Goal: Contribute content: Contribute content

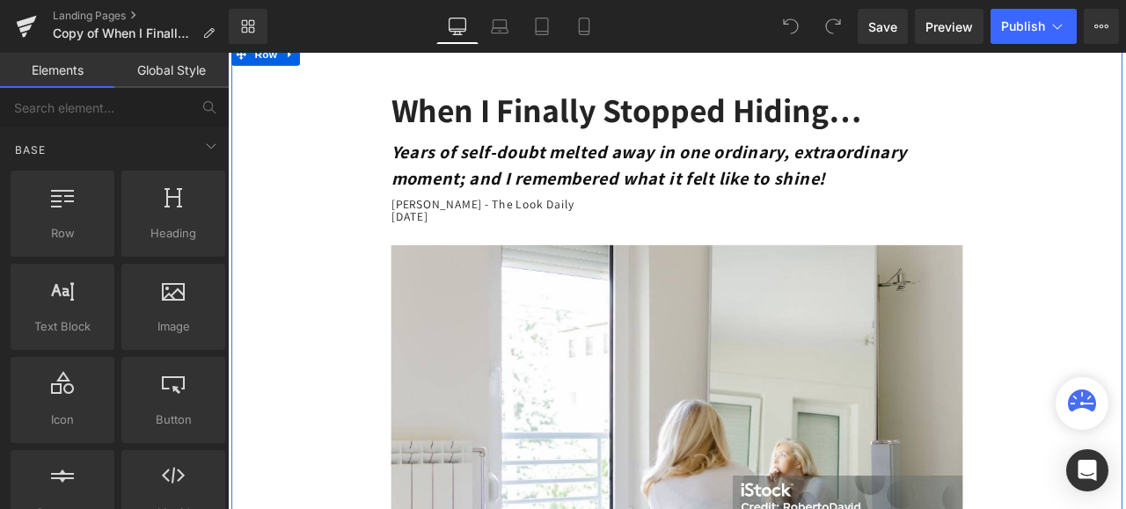
scroll to position [176, 0]
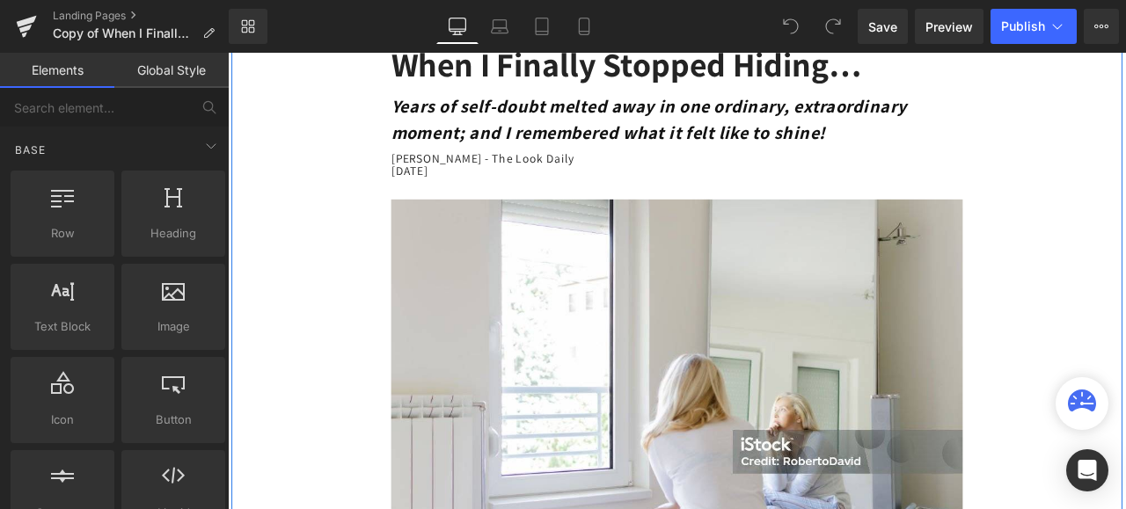
click at [763, 391] on img at bounding box center [759, 452] width 677 height 450
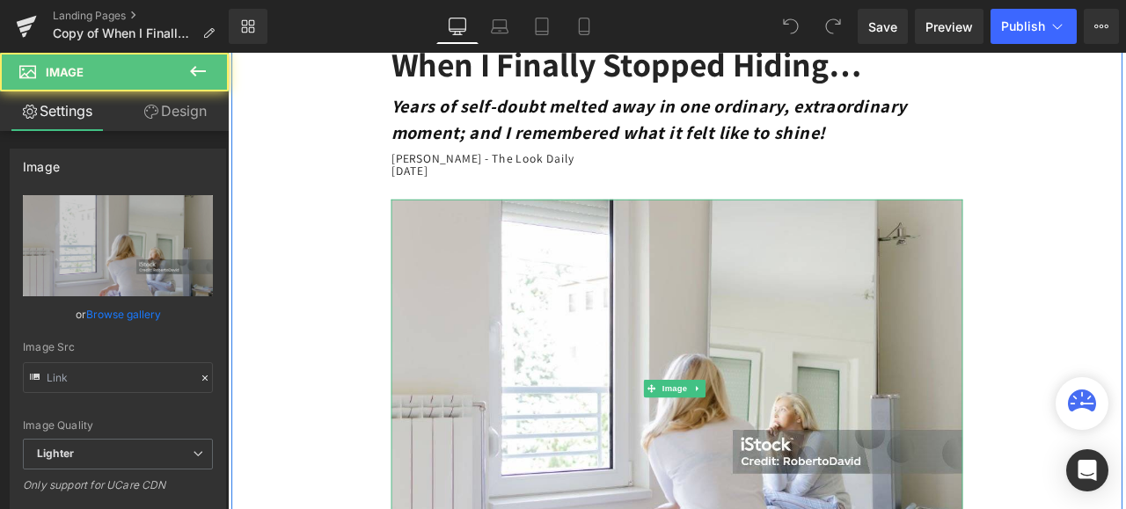
type input "https://ucarecdn.com/c825dff8-7d88-4cf4-89b4-ddd198769b61/-/format/auto/-/previ…"
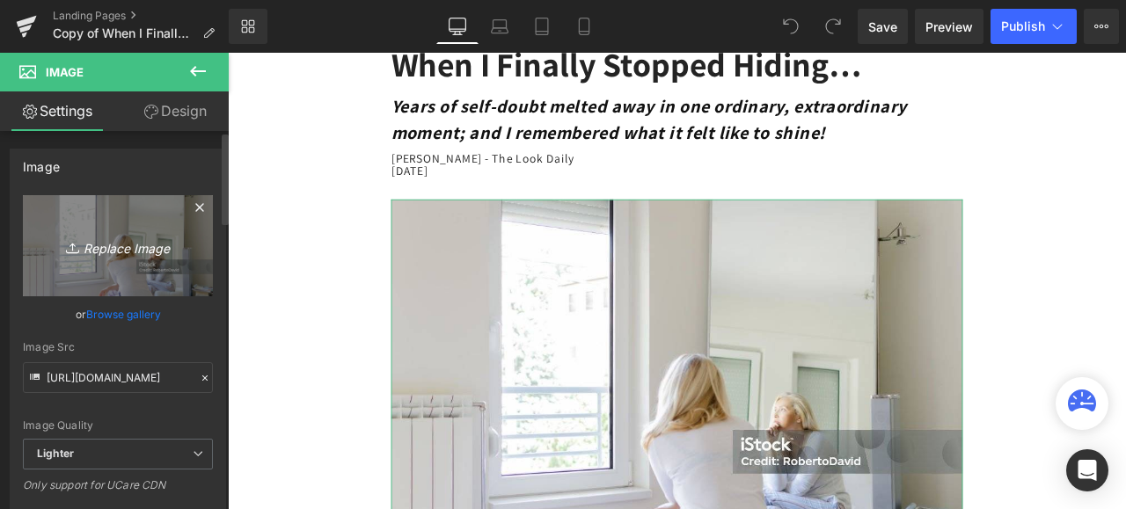
click at [152, 248] on icon "Replace Image" at bounding box center [118, 246] width 141 height 22
type input "C:\fakepath\istockphoto-1224188104-1024x1024.jpg"
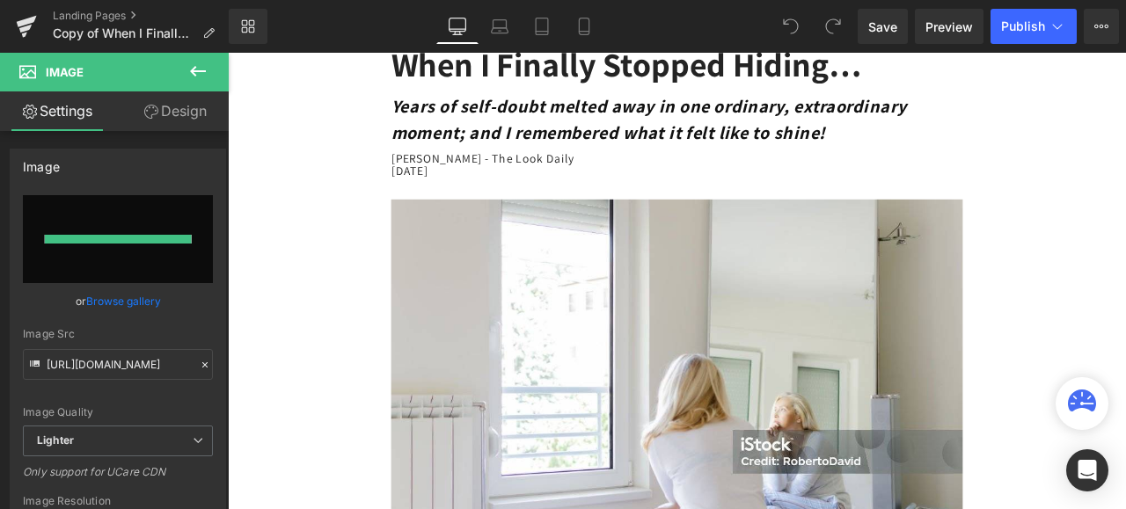
type input "https://ucarecdn.com/47799d07-0a76-4ecf-b2e0-ae696e77496c/-/format/auto/-/previ…"
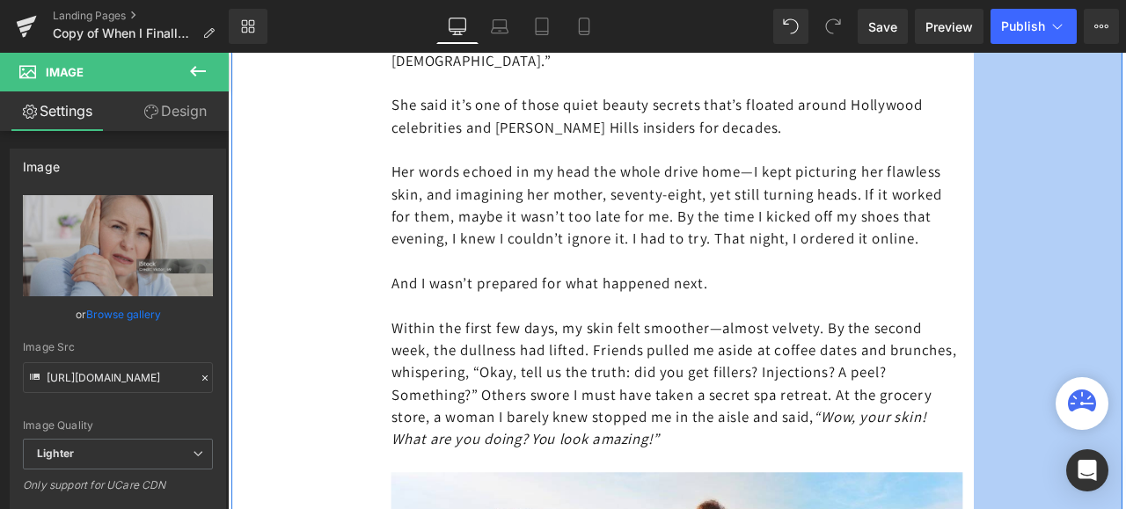
scroll to position [5366, 0]
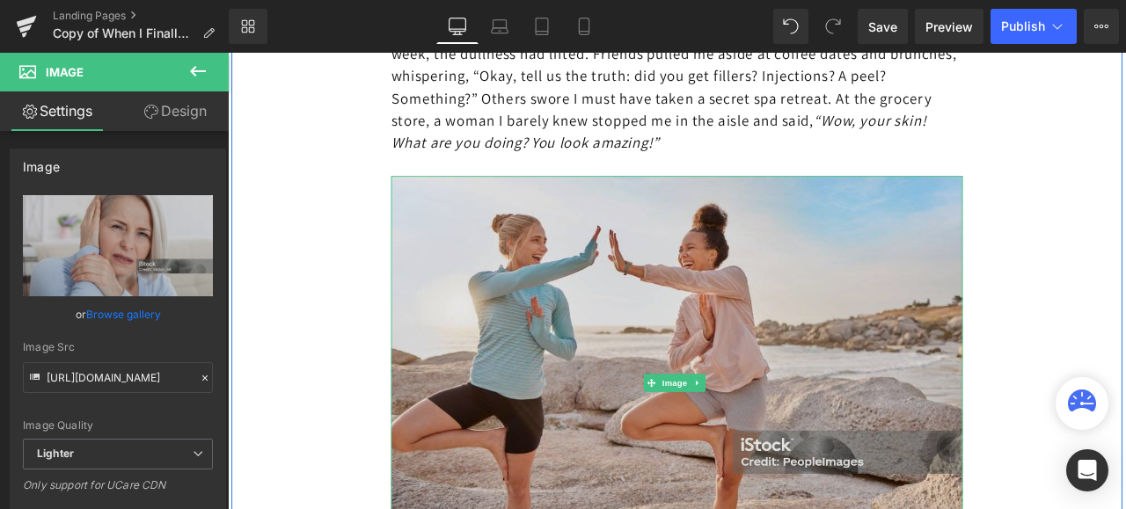
click at [837, 341] on img at bounding box center [759, 444] width 677 height 491
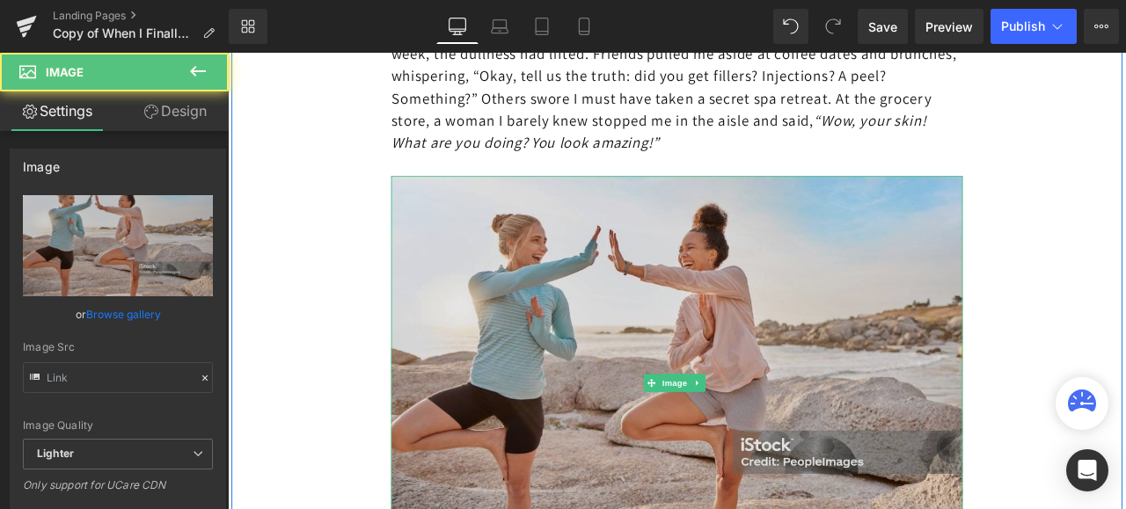
type input "[URL][DOMAIN_NAME]"
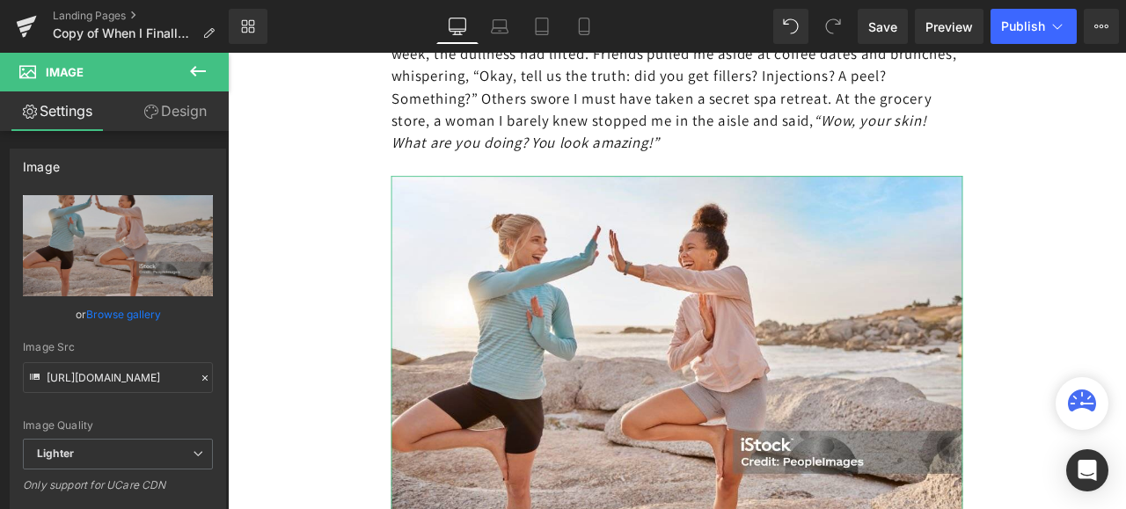
click at [181, 114] on link "Design" at bounding box center [175, 111] width 114 height 40
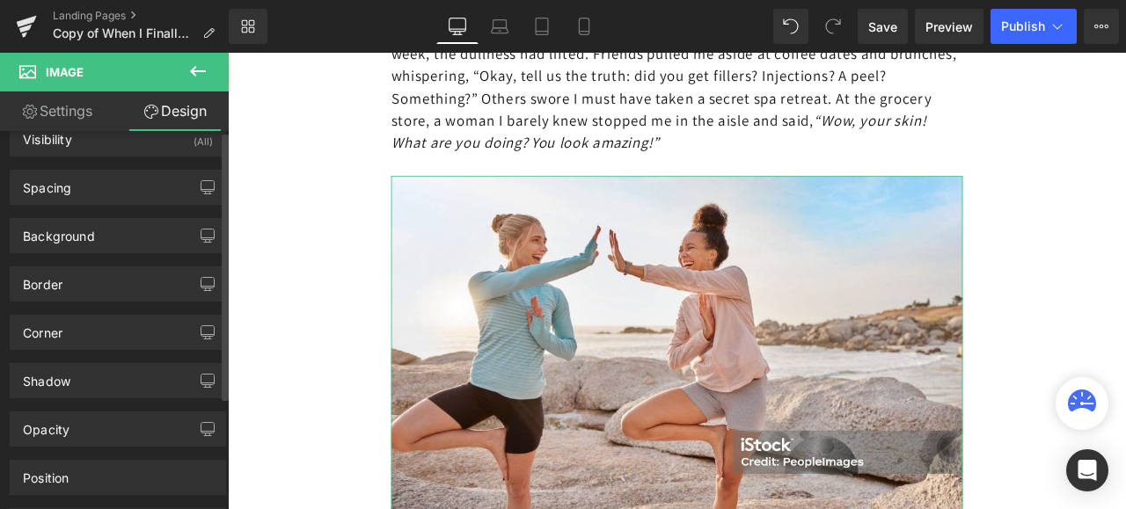
scroll to position [0, 0]
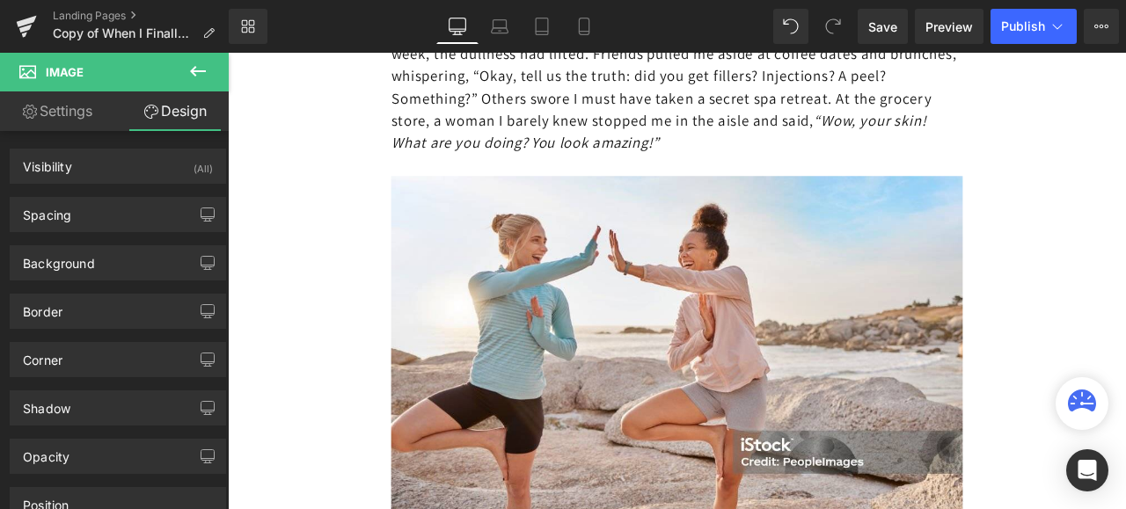
click at [199, 68] on icon at bounding box center [197, 71] width 21 height 21
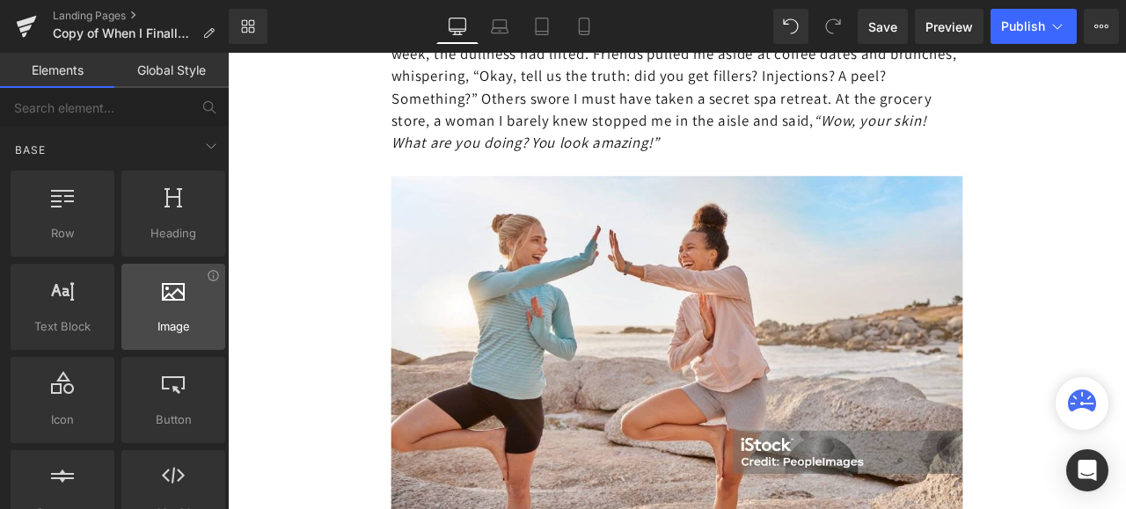
click at [165, 299] on icon at bounding box center [173, 289] width 23 height 23
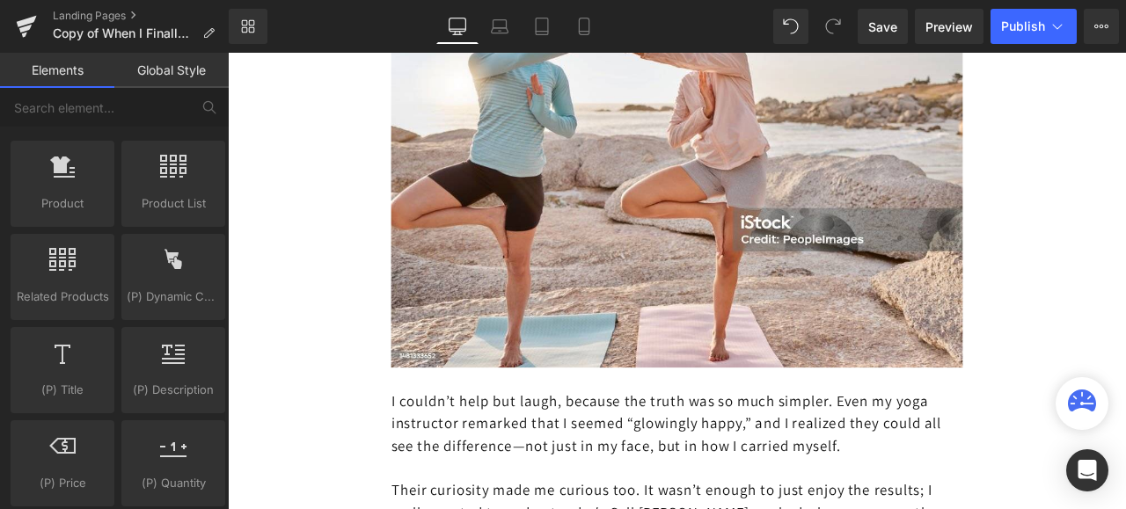
scroll to position [1408, 0]
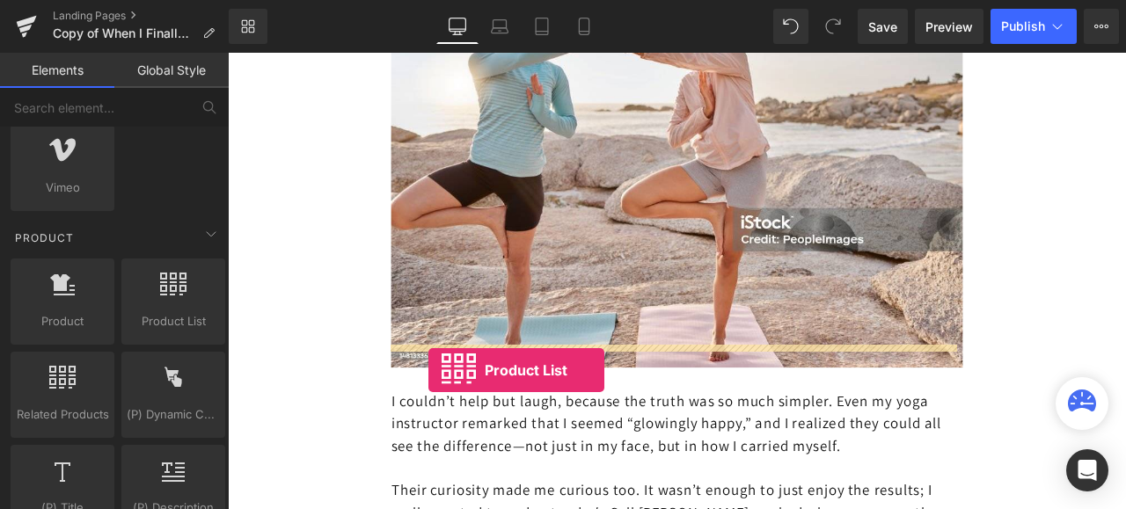
drag, startPoint x: 397, startPoint y: 336, endPoint x: 465, endPoint y: 429, distance: 115.8
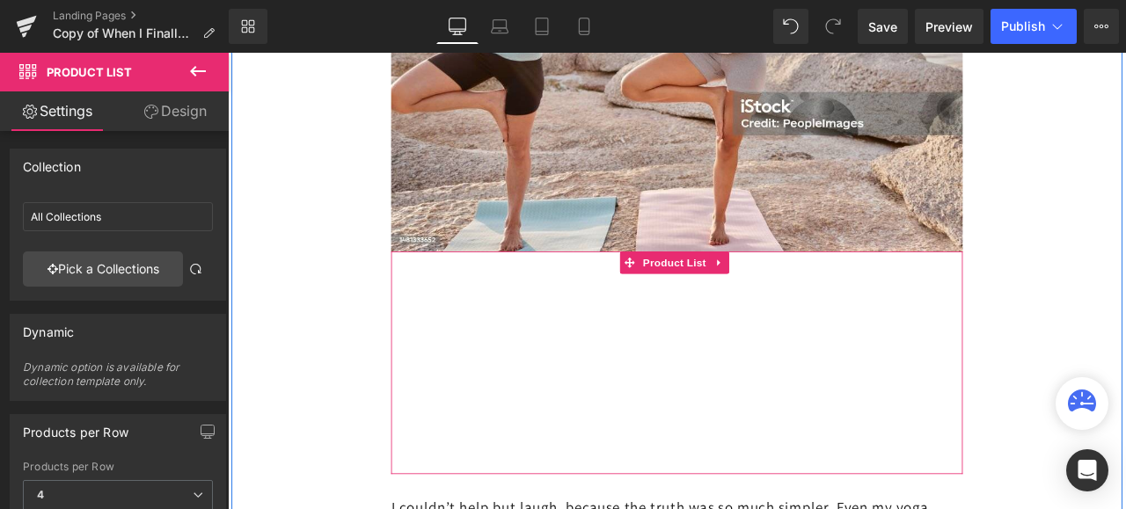
scroll to position [5806, 0]
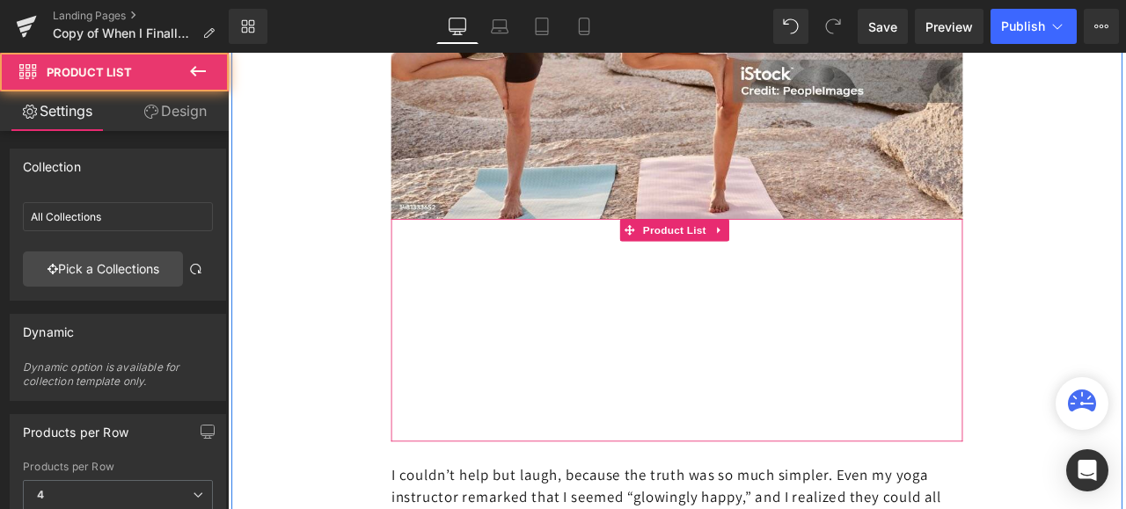
click at [734, 398] on div "Products not found. Product List" at bounding box center [759, 382] width 677 height 264
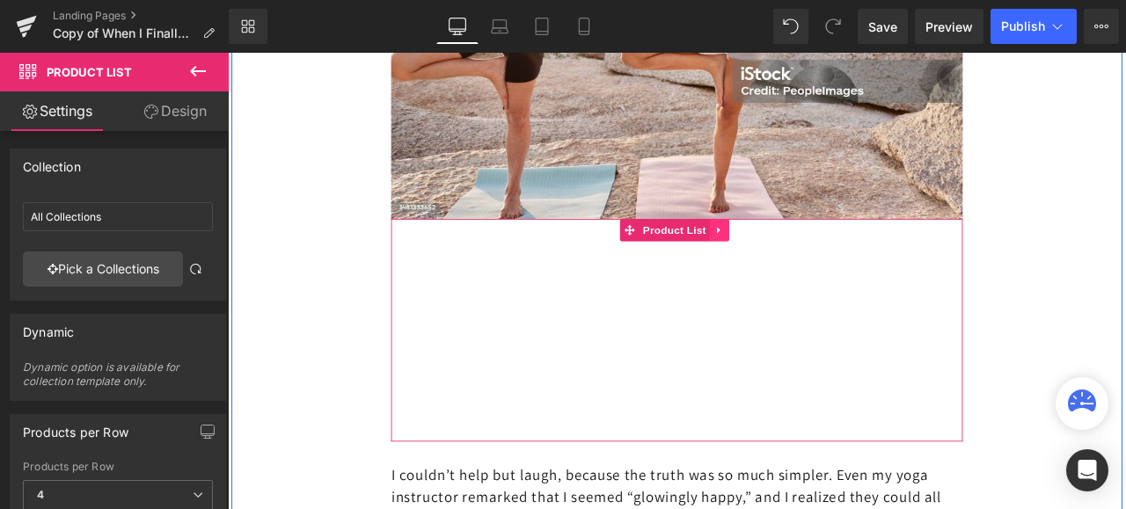
click at [808, 256] on icon at bounding box center [810, 262] width 12 height 13
click at [816, 256] on icon at bounding box center [822, 262] width 12 height 13
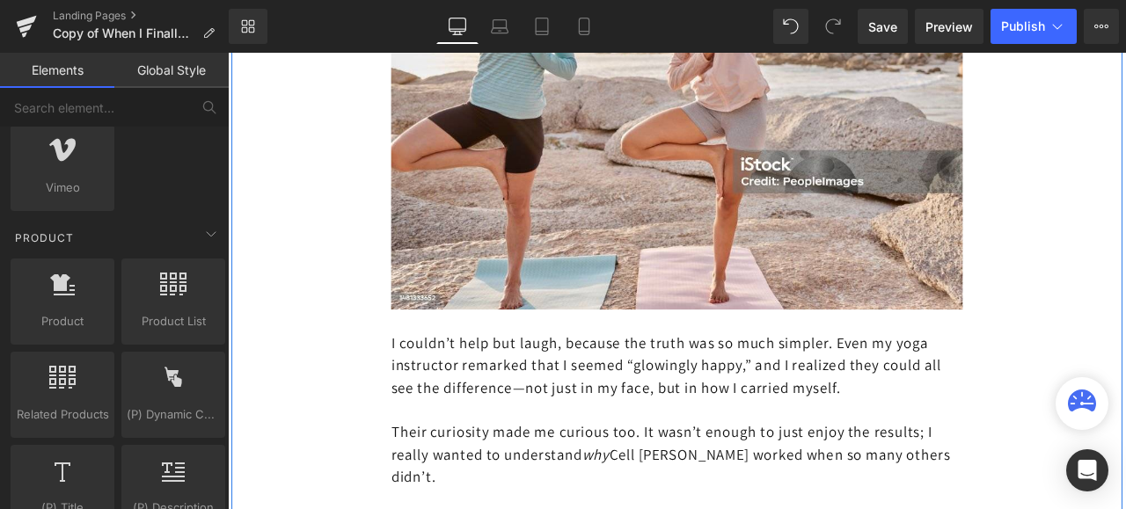
scroll to position [5542, 0]
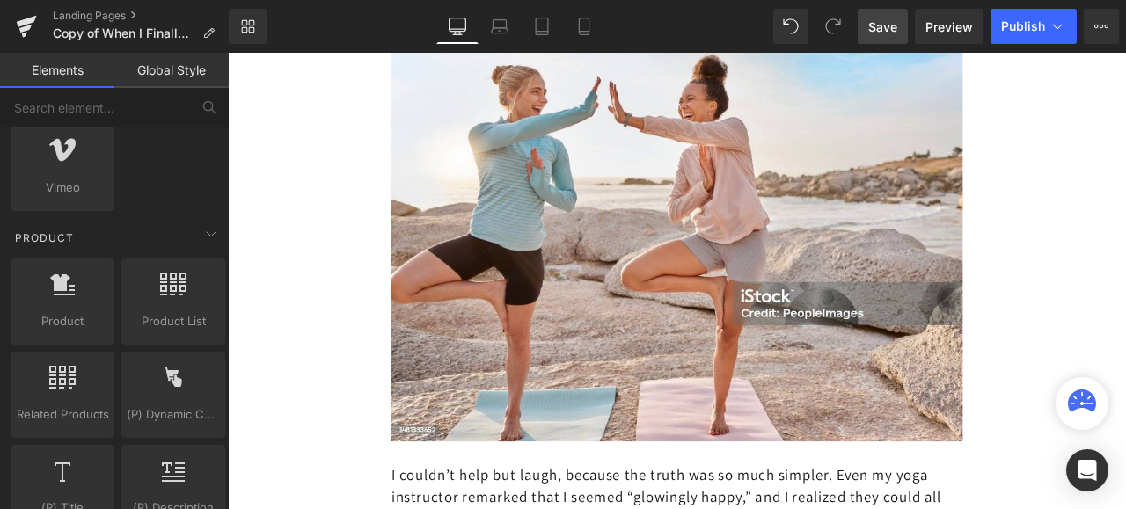
click at [888, 25] on span "Save" at bounding box center [882, 27] width 29 height 18
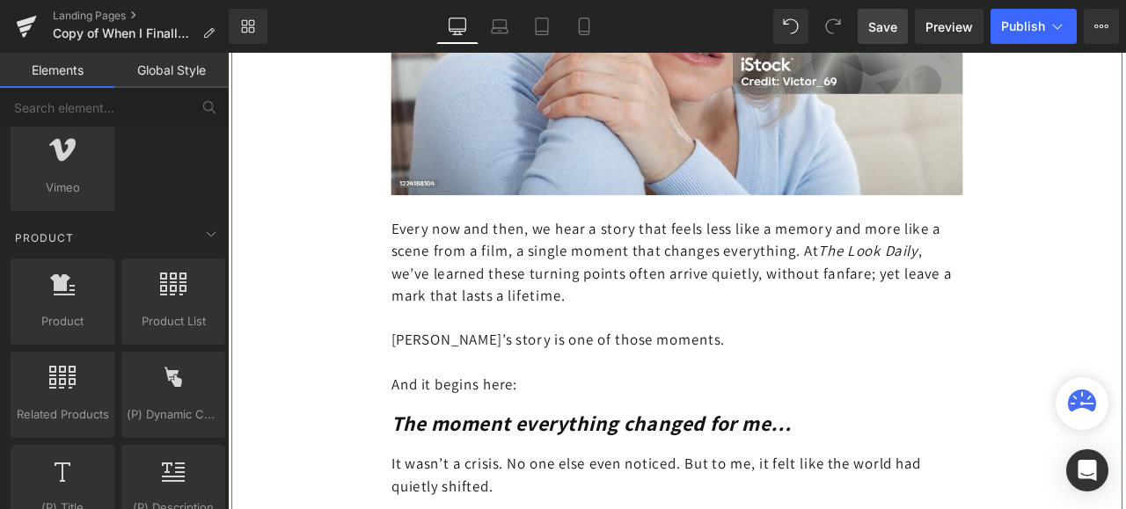
scroll to position [352, 0]
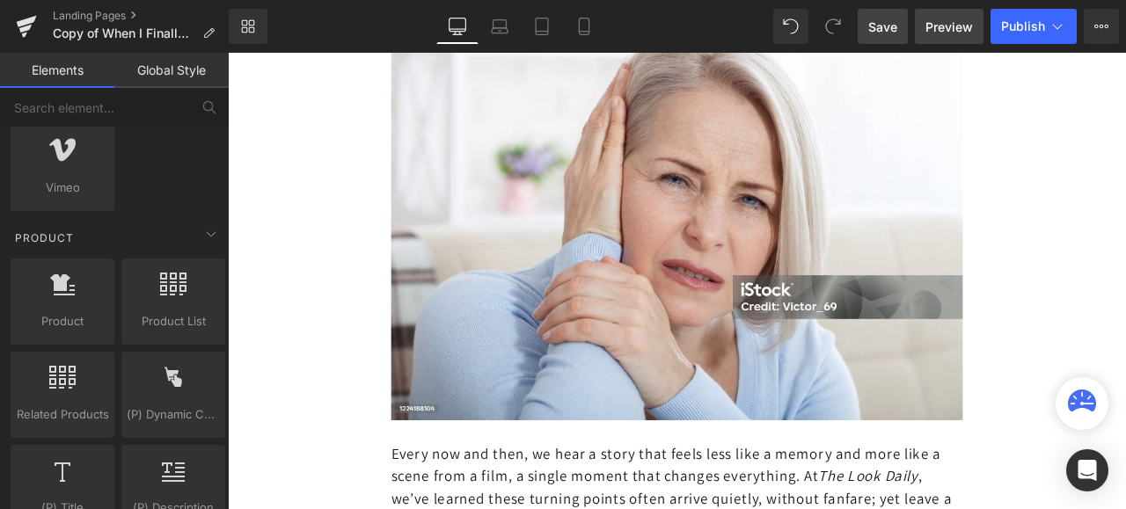
click at [954, 26] on span "Preview" at bounding box center [949, 27] width 48 height 18
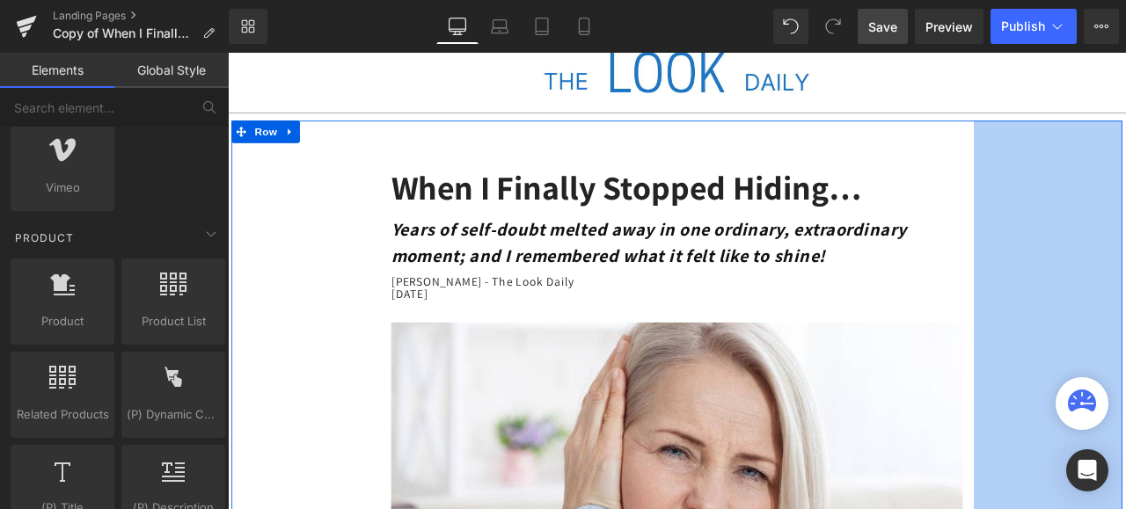
scroll to position [0, 0]
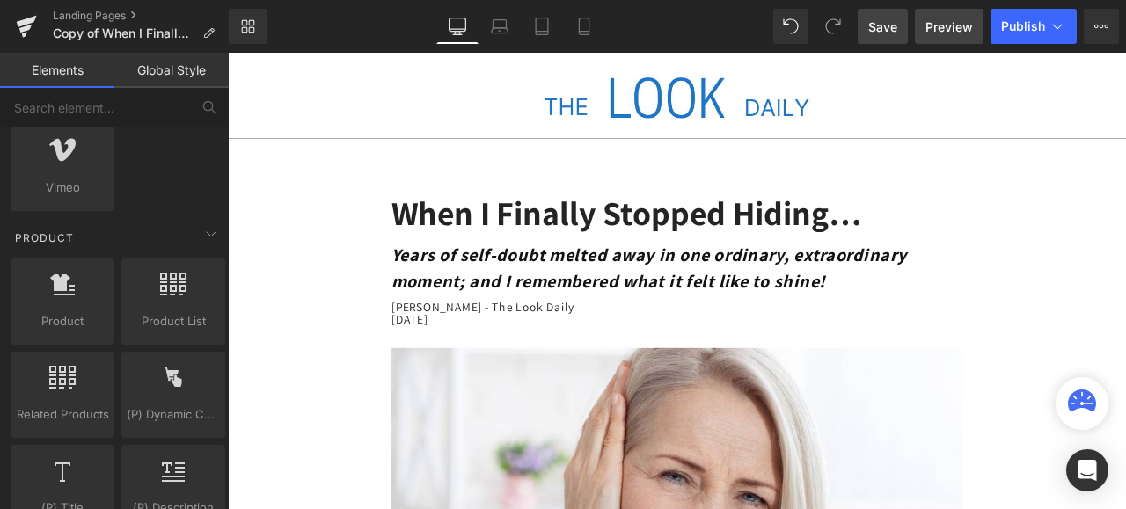
click at [952, 26] on span "Preview" at bounding box center [949, 27] width 48 height 18
click at [879, 23] on span "Save" at bounding box center [882, 27] width 29 height 18
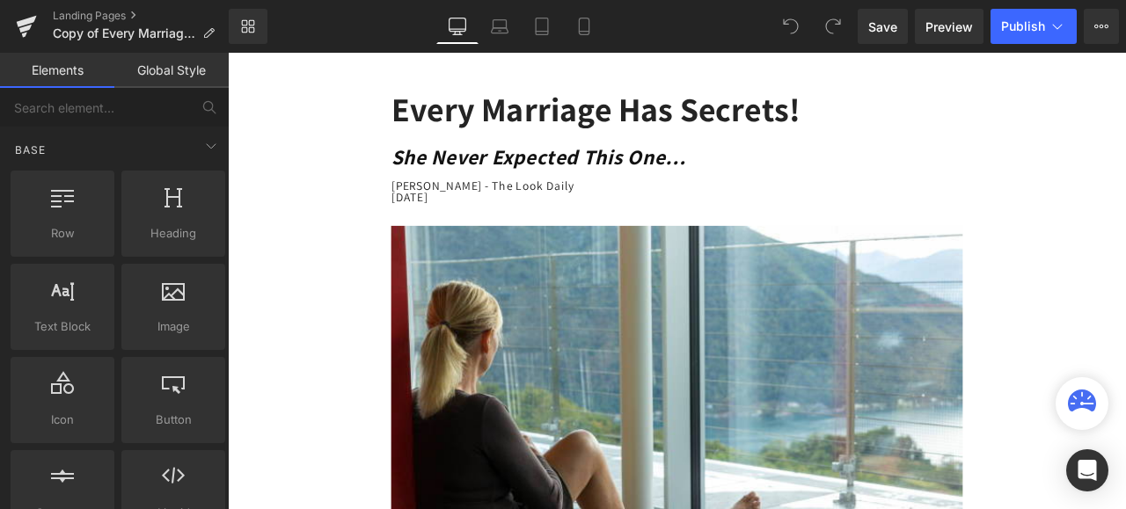
scroll to position [176, 0]
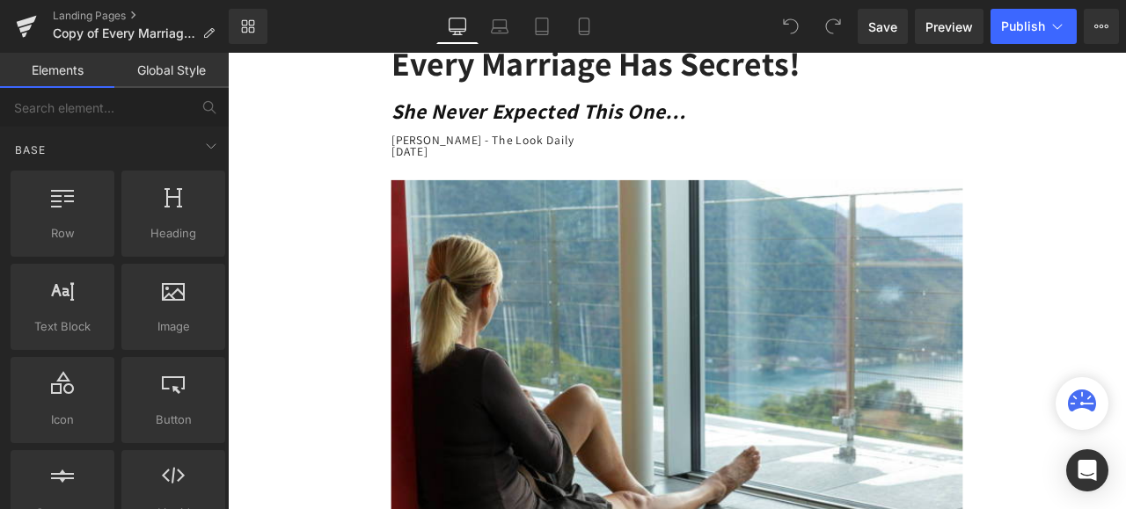
click at [748, 373] on img at bounding box center [759, 429] width 677 height 450
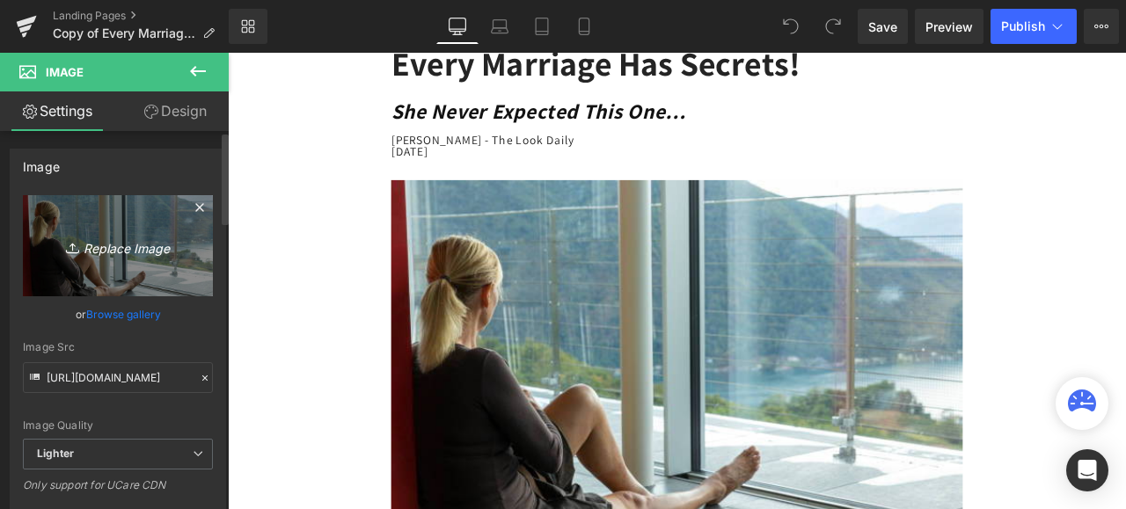
click at [120, 246] on icon "Replace Image" at bounding box center [118, 246] width 141 height 22
type input "C:\fakepath\istockphoto-1044150604-612x612.jpg"
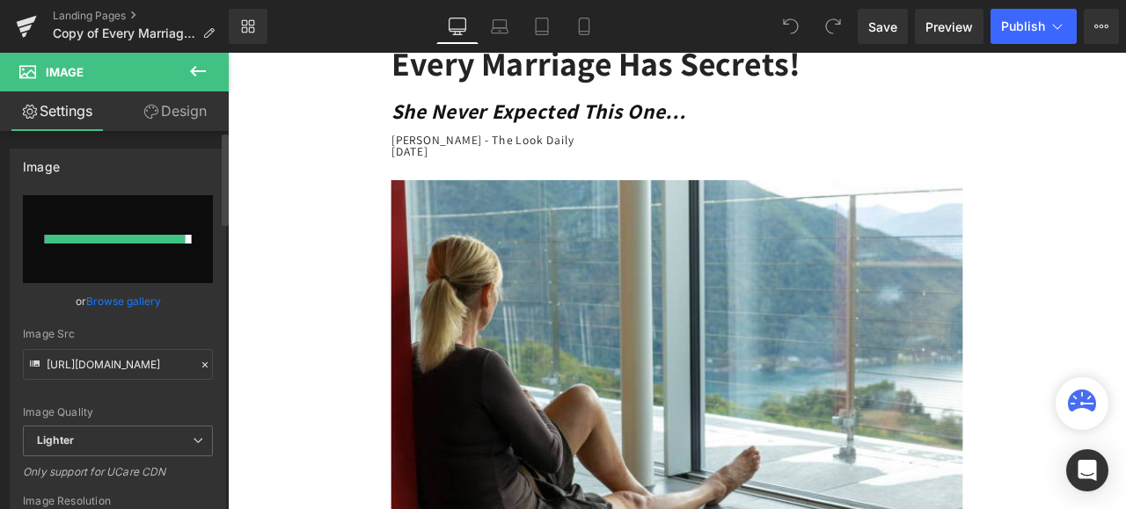
type input "https://ucarecdn.com/067a094e-e64b-4404-ba35-ae4ef3d723b0/-/format/auto/-/previ…"
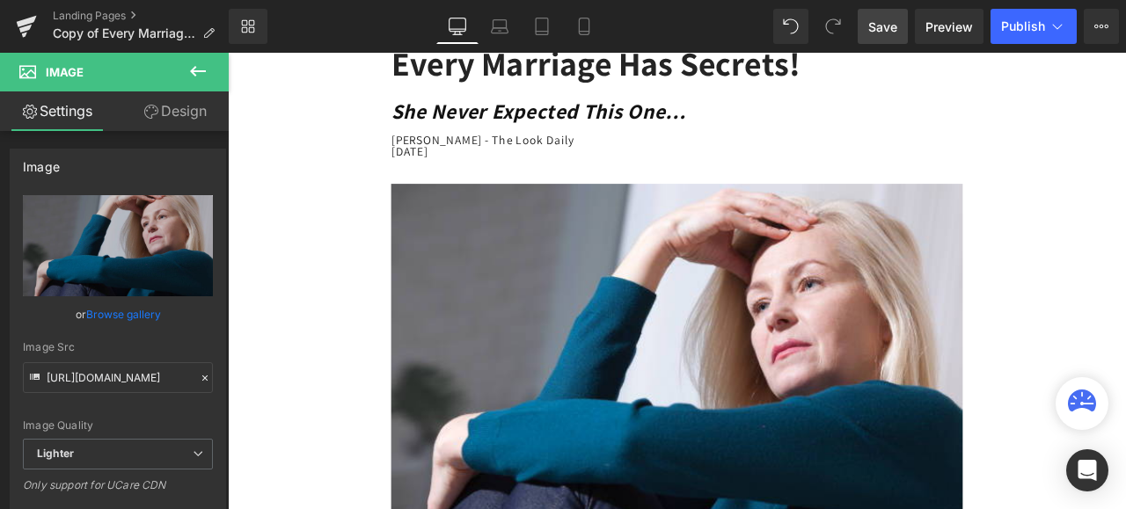
click at [874, 26] on span "Save" at bounding box center [882, 27] width 29 height 18
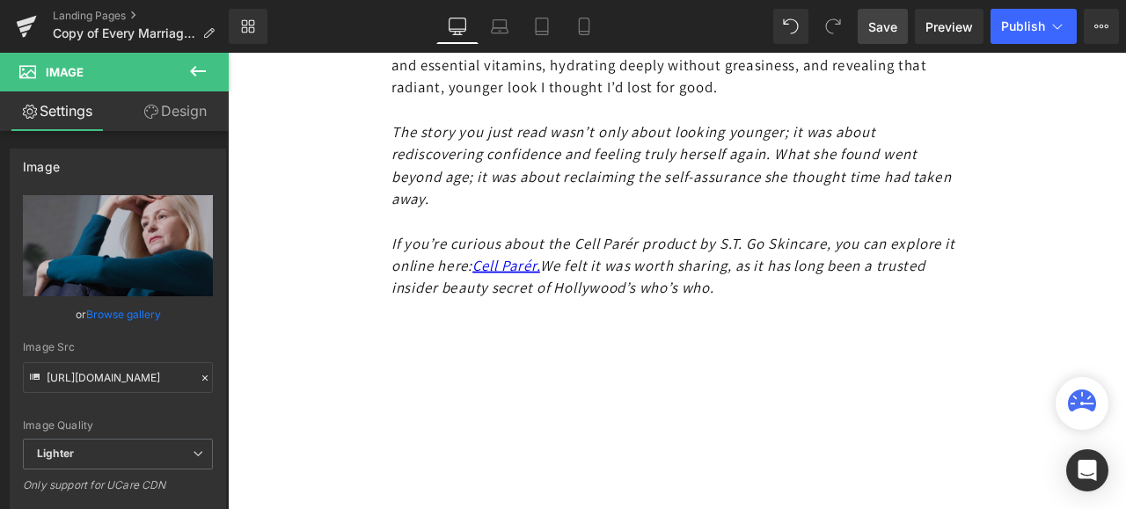
scroll to position [7126, 0]
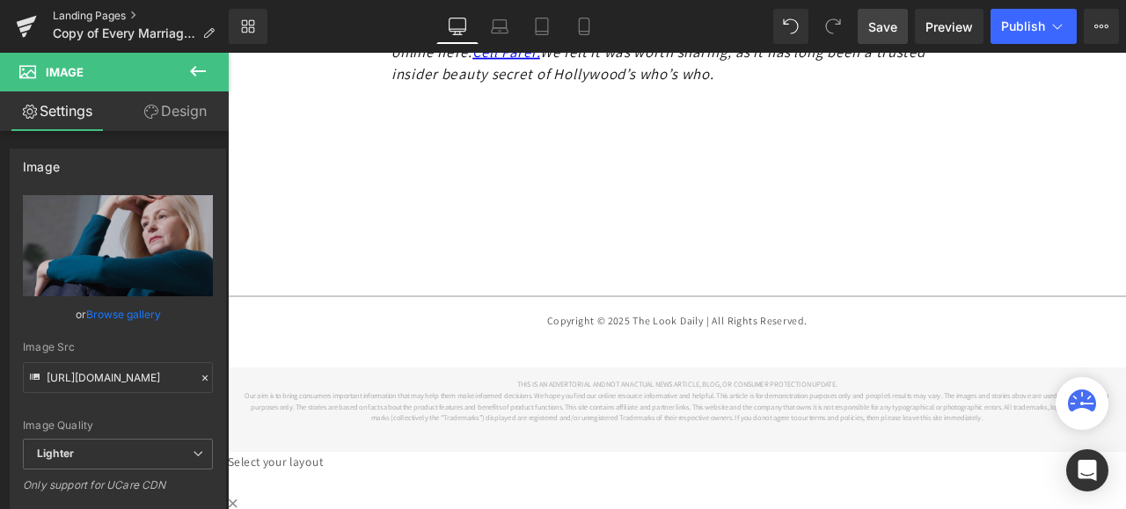
click at [113, 13] on link "Landing Pages" at bounding box center [141, 16] width 176 height 14
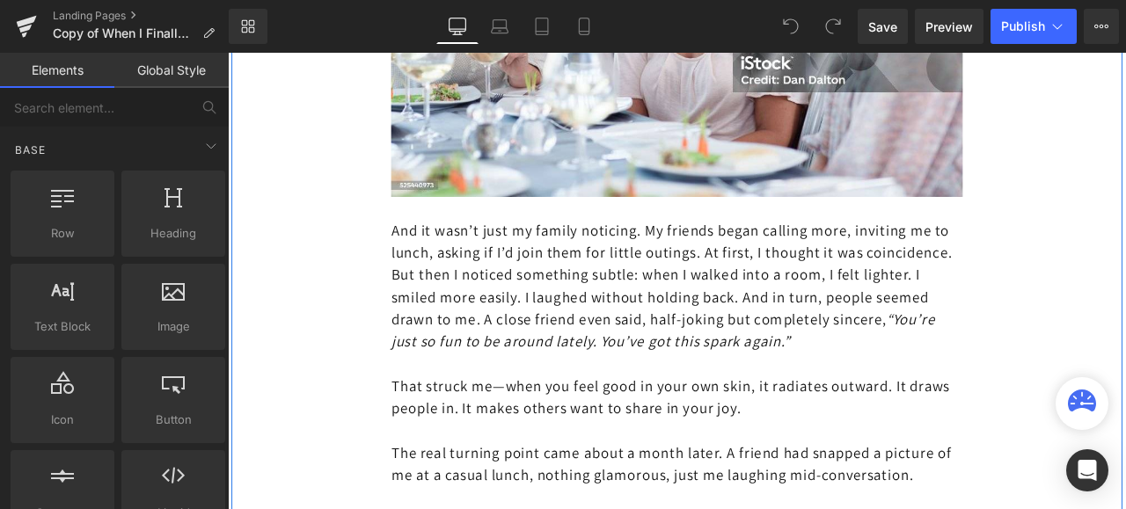
scroll to position [6950, 0]
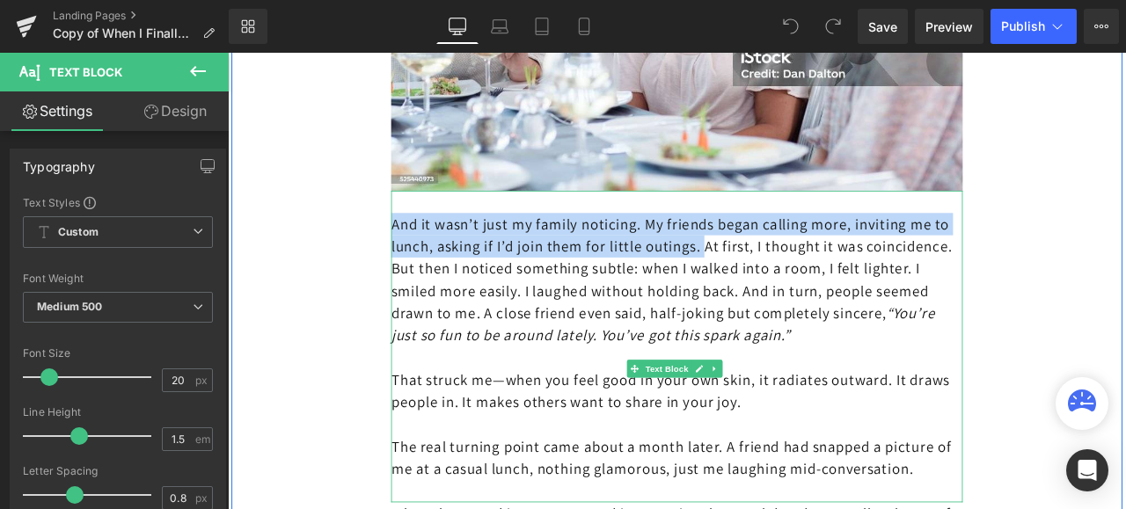
drag, startPoint x: 852, startPoint y: 253, endPoint x: 422, endPoint y: 222, distance: 430.5
click at [422, 243] on p "And it wasn’t just my family noticing. My friends began calling more, inviting …" at bounding box center [759, 322] width 677 height 158
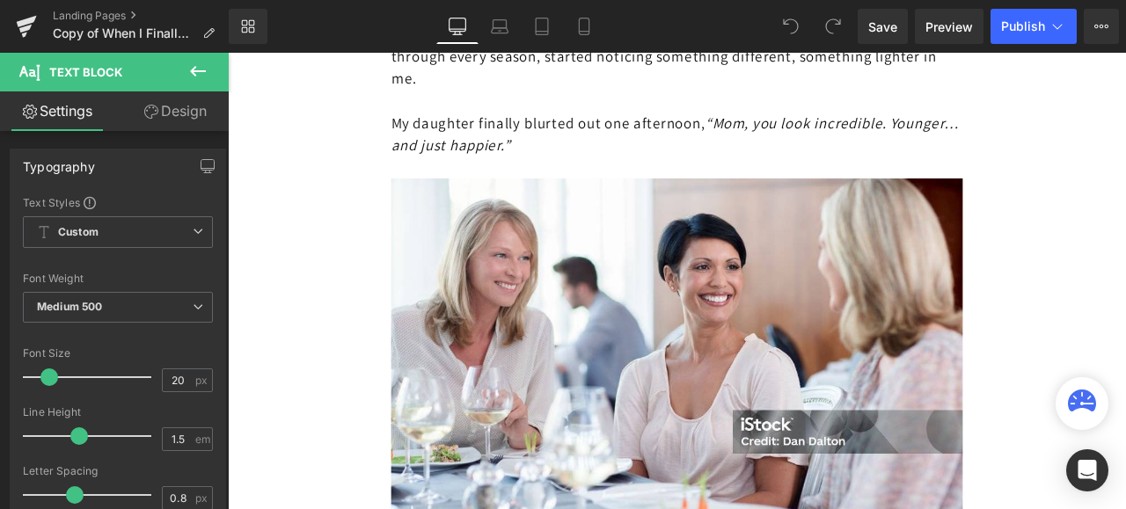
scroll to position [6510, 0]
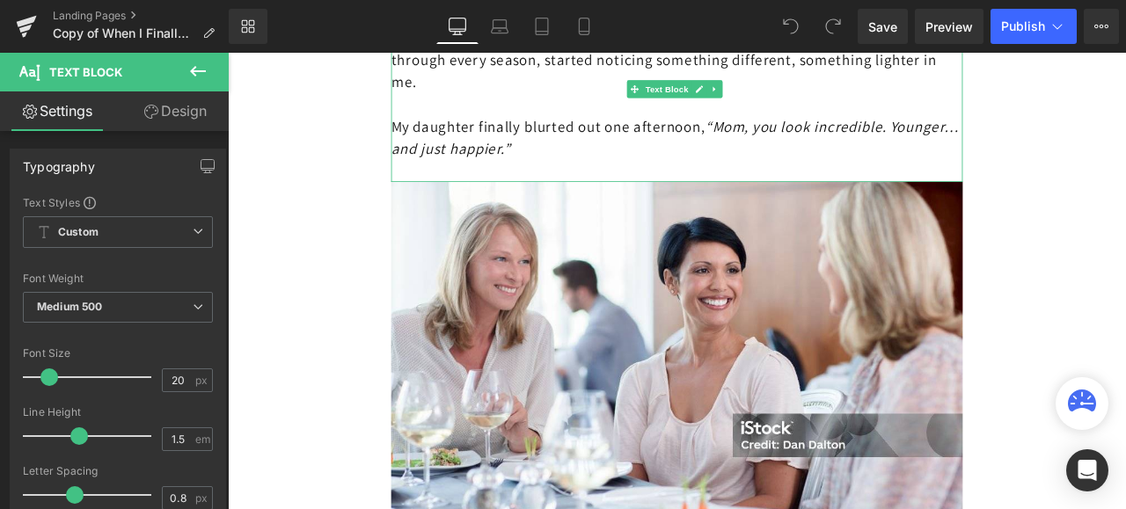
click at [679, 146] on p "My daughter finally blurted out one afternoon, “Mom, you look incredible. Young…" at bounding box center [759, 153] width 677 height 53
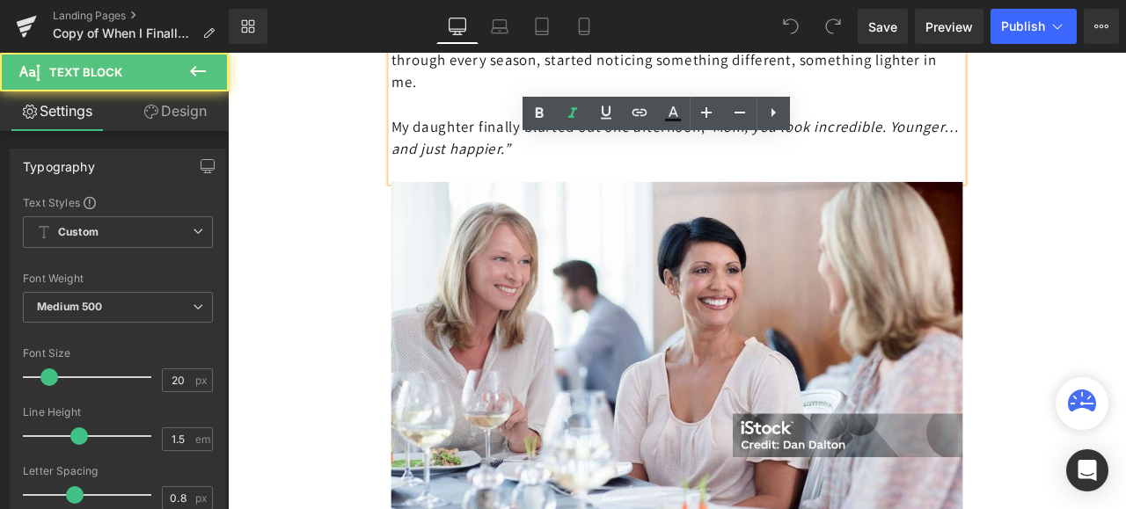
click at [676, 152] on p "My daughter finally blurted out one afternoon, “Mom, you look incredible. Young…" at bounding box center [759, 153] width 677 height 53
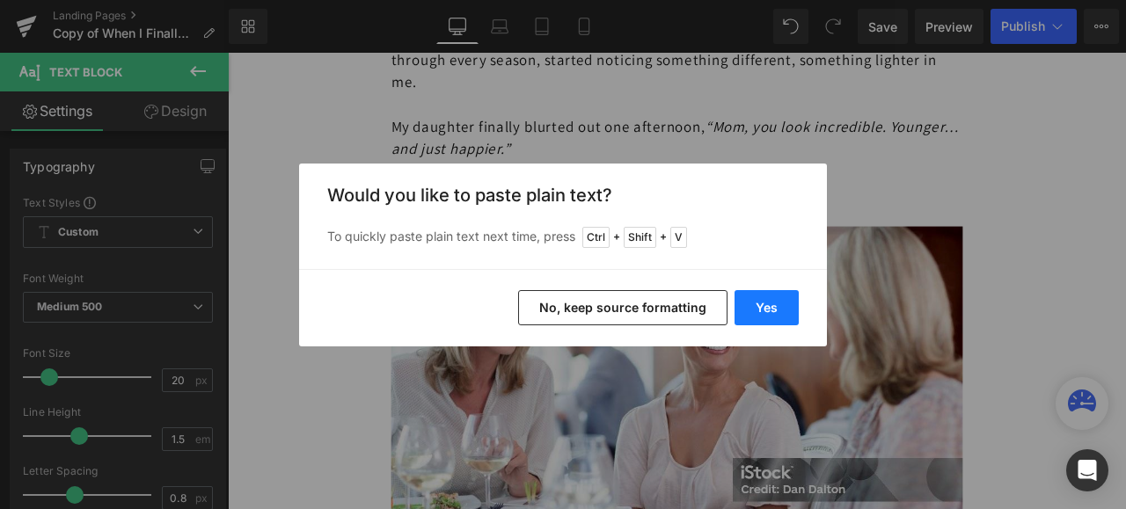
click at [753, 311] on button "Yes" at bounding box center [767, 307] width 64 height 35
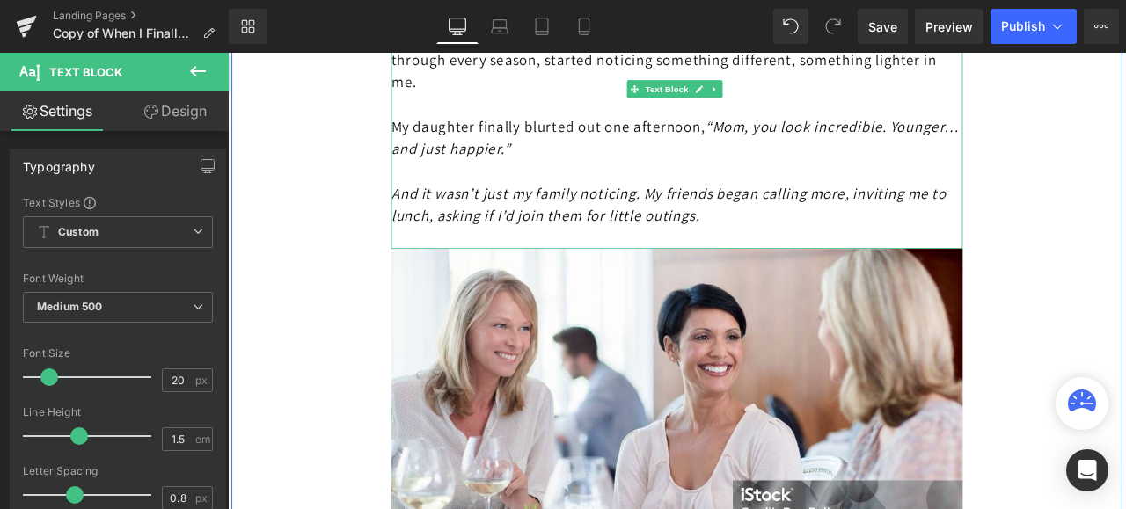
drag, startPoint x: 856, startPoint y: 214, endPoint x: 421, endPoint y: 189, distance: 435.3
click at [421, 206] on p "And it wasn’t just my family noticing. My friends began calling more, inviting …" at bounding box center [759, 232] width 677 height 53
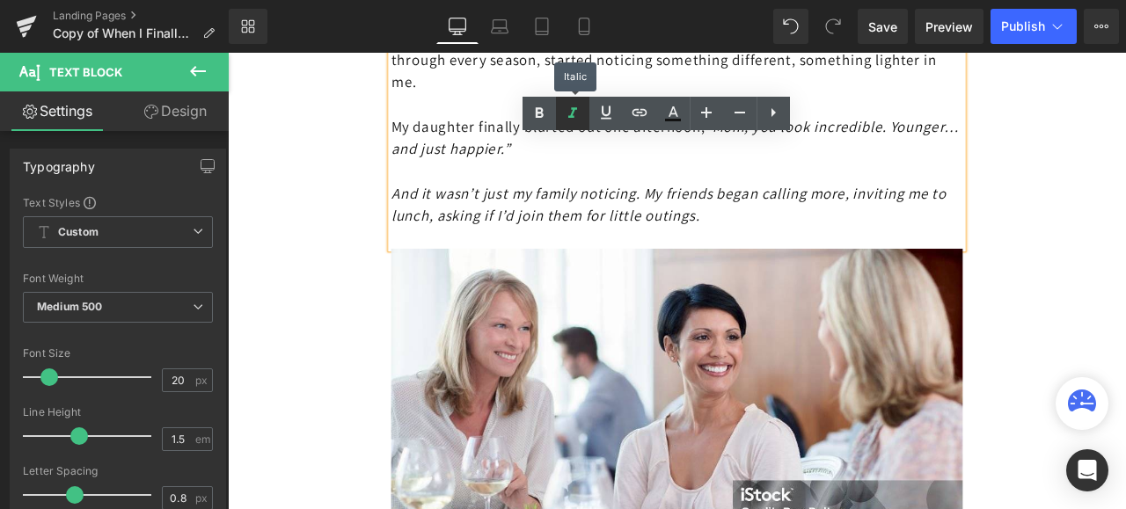
click at [567, 108] on icon at bounding box center [572, 113] width 21 height 21
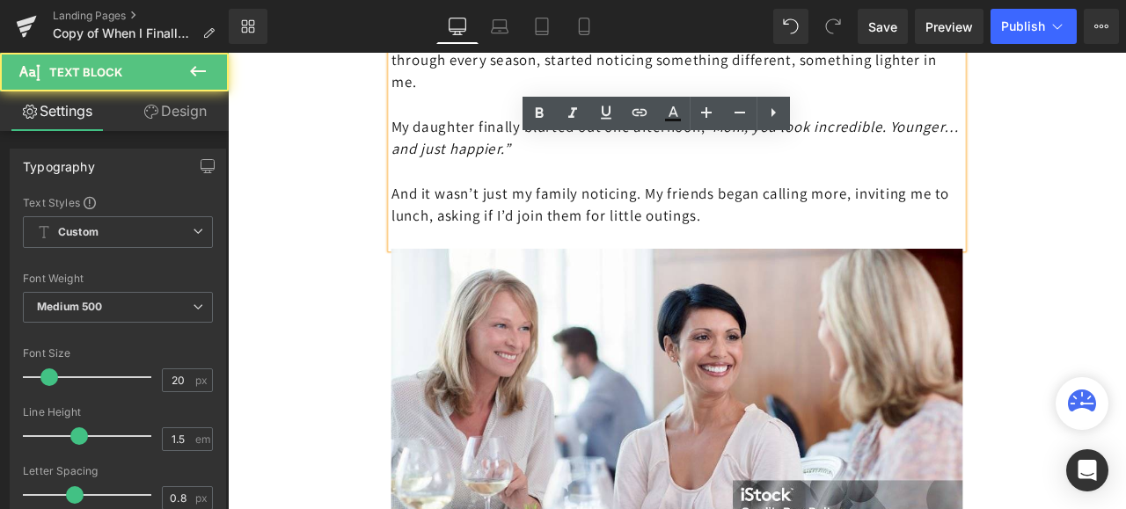
click at [977, 147] on p "My daughter finally blurted out one afternoon, “Mom, you look incredible. Young…" at bounding box center [759, 153] width 677 height 53
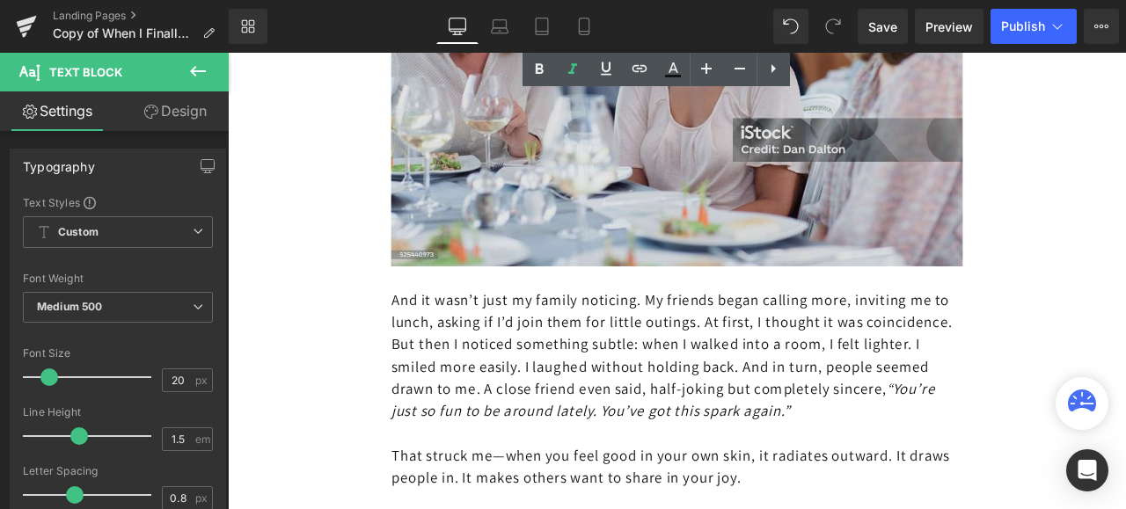
scroll to position [6950, 0]
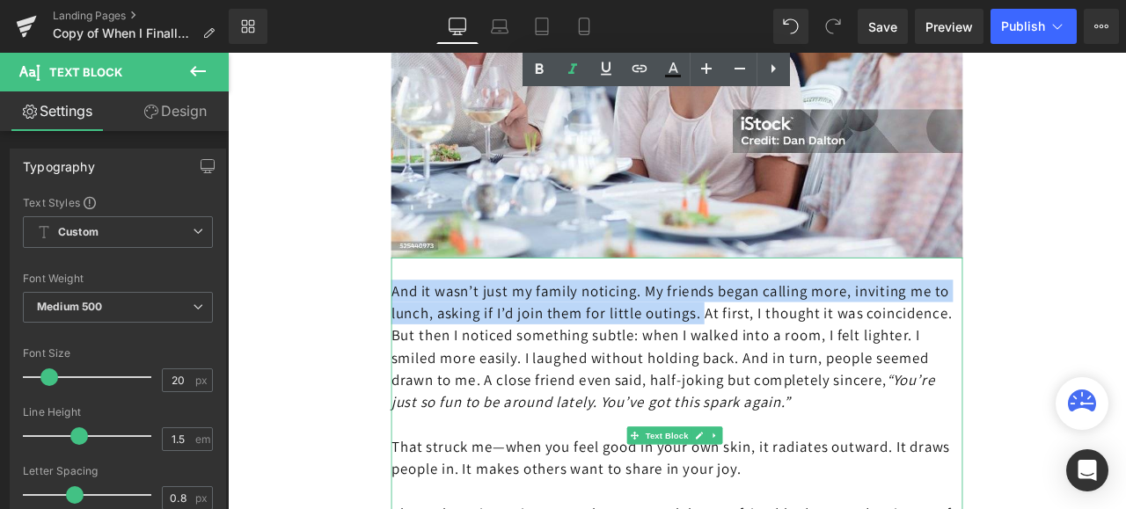
drag, startPoint x: 856, startPoint y: 337, endPoint x: 422, endPoint y: 309, distance: 434.6
click at [422, 322] on p "And it wasn’t just my family noticing. My friends began calling more, inviting …" at bounding box center [759, 401] width 677 height 158
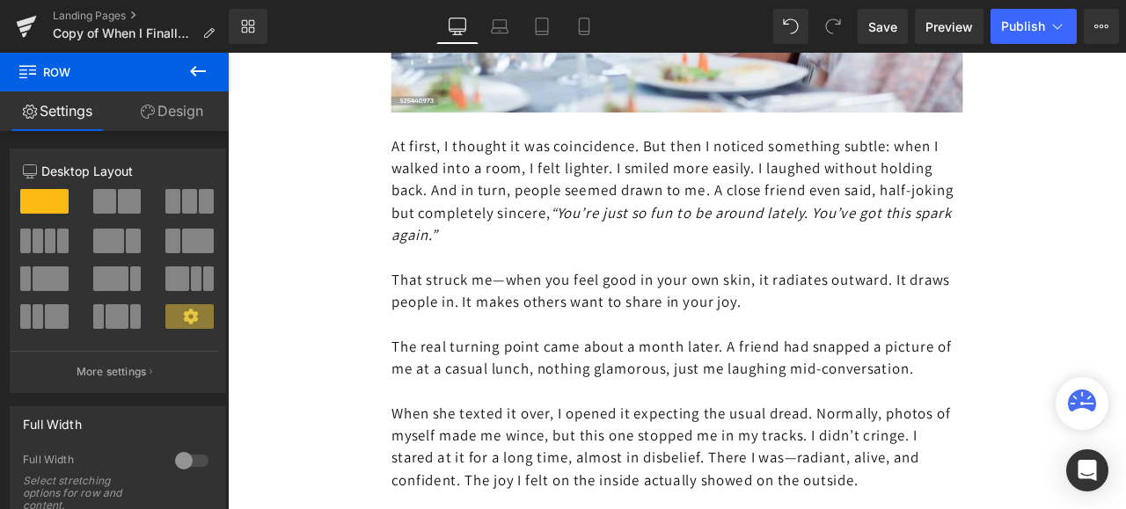
scroll to position [7126, 0]
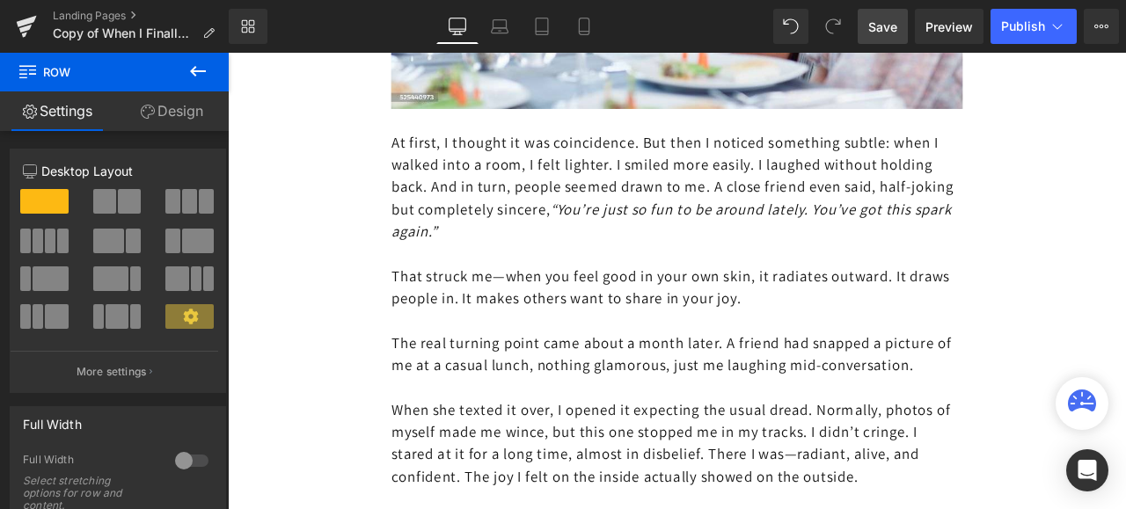
click at [887, 24] on span "Save" at bounding box center [882, 27] width 29 height 18
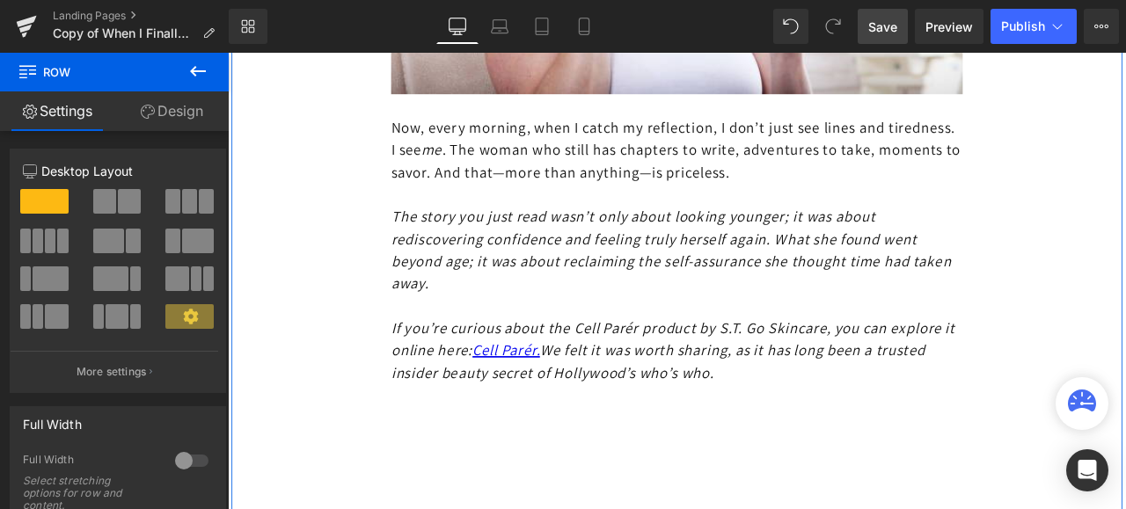
scroll to position [8519, 0]
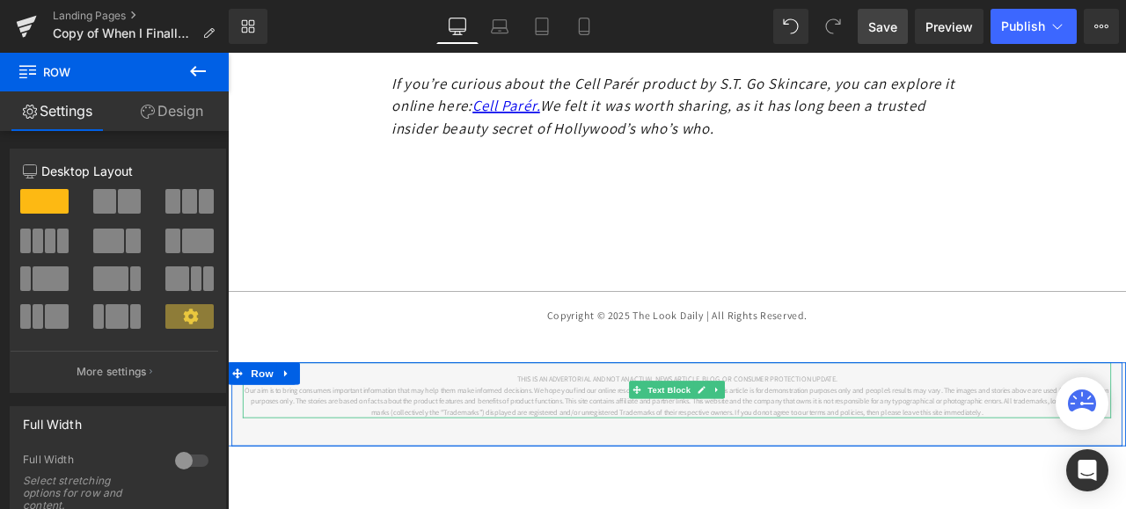
click at [980, 446] on p "Our aim is to bring consumers important information that may help them make inf…" at bounding box center [759, 466] width 1029 height 40
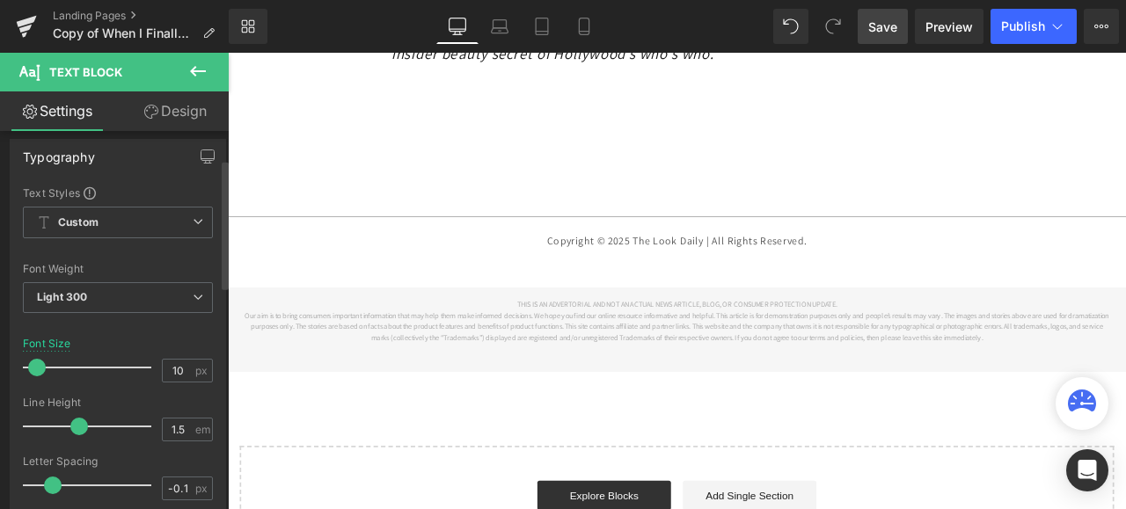
scroll to position [0, 0]
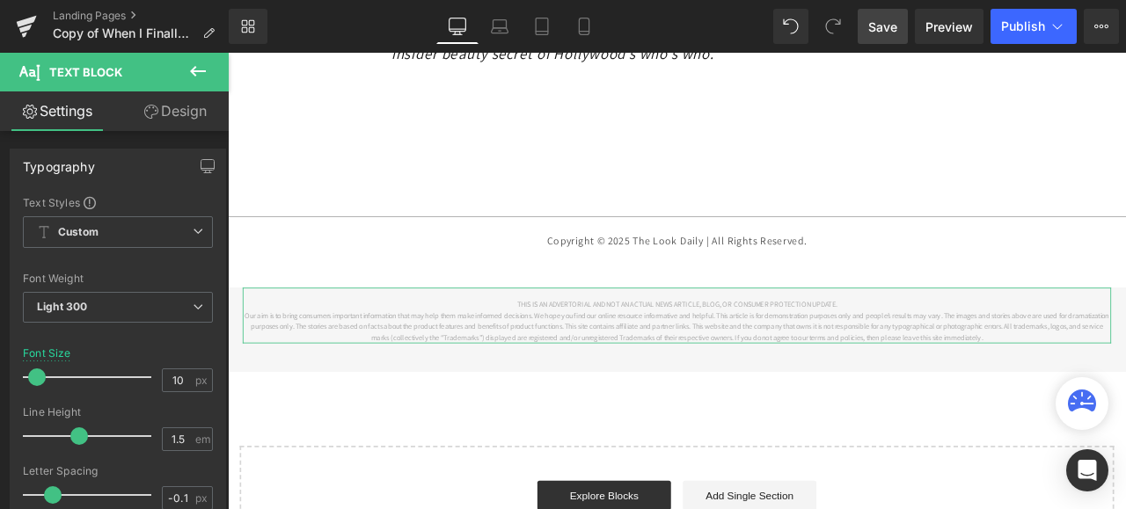
click at [181, 106] on link "Design" at bounding box center [175, 111] width 114 height 40
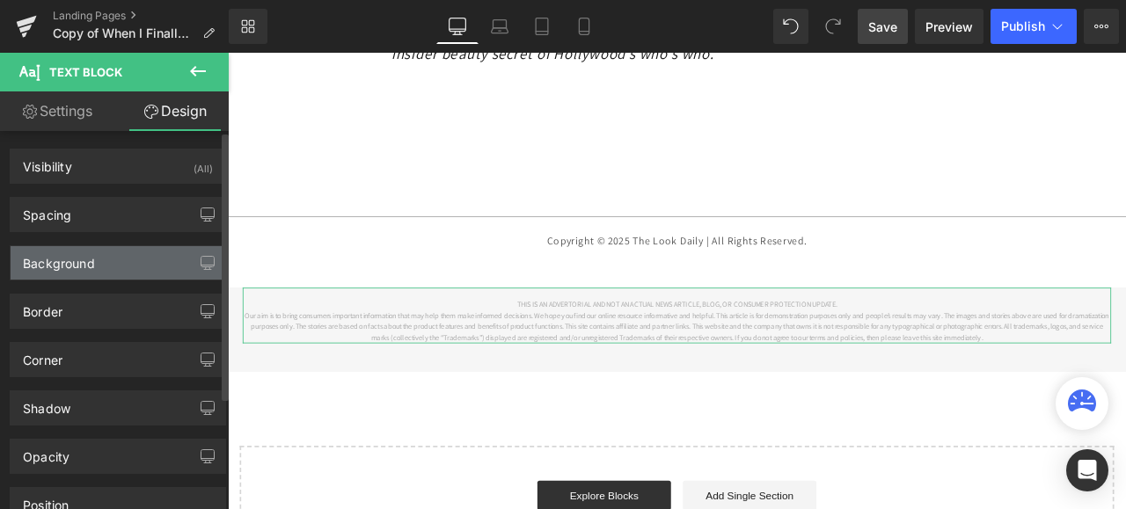
click at [77, 265] on div "Background" at bounding box center [59, 258] width 72 height 25
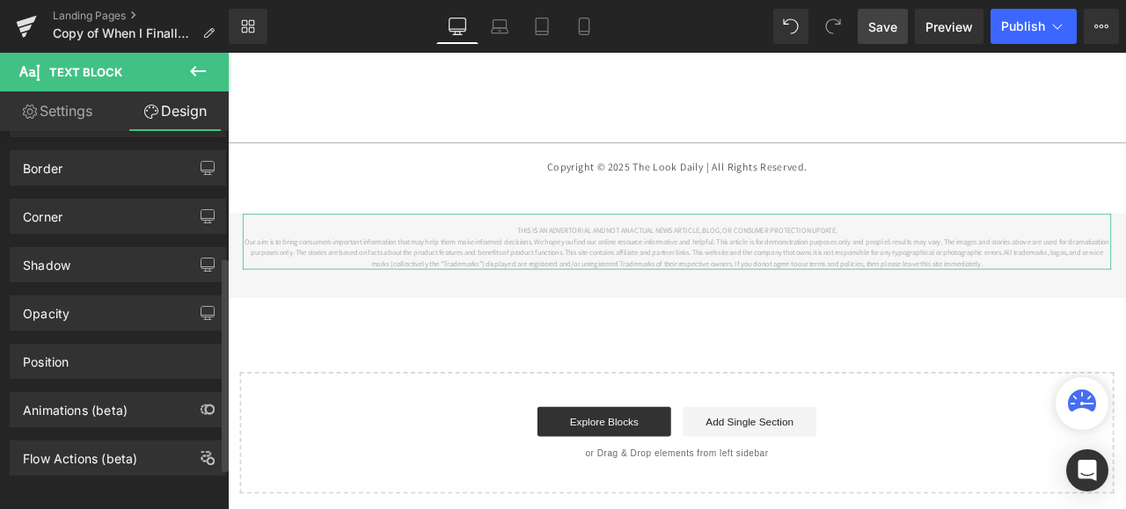
scroll to position [293, 0]
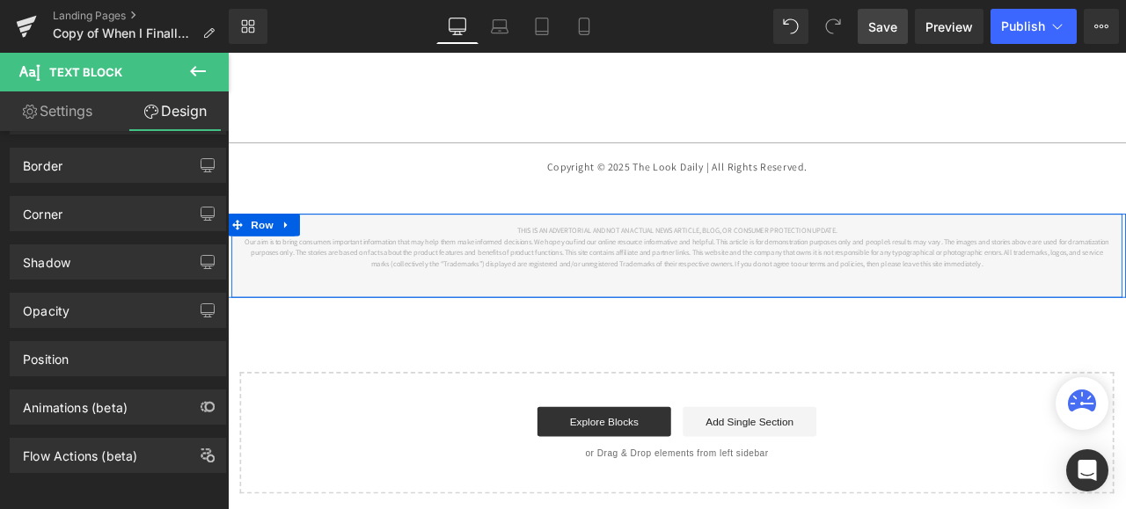
click at [288, 317] on div "THIS IS AN ADVERTORIAL AND NOT AN ACTUAL NEWS ARTICLE, BLOG, OR CONSUMER PROTEC…" at bounding box center [760, 293] width 1056 height 99
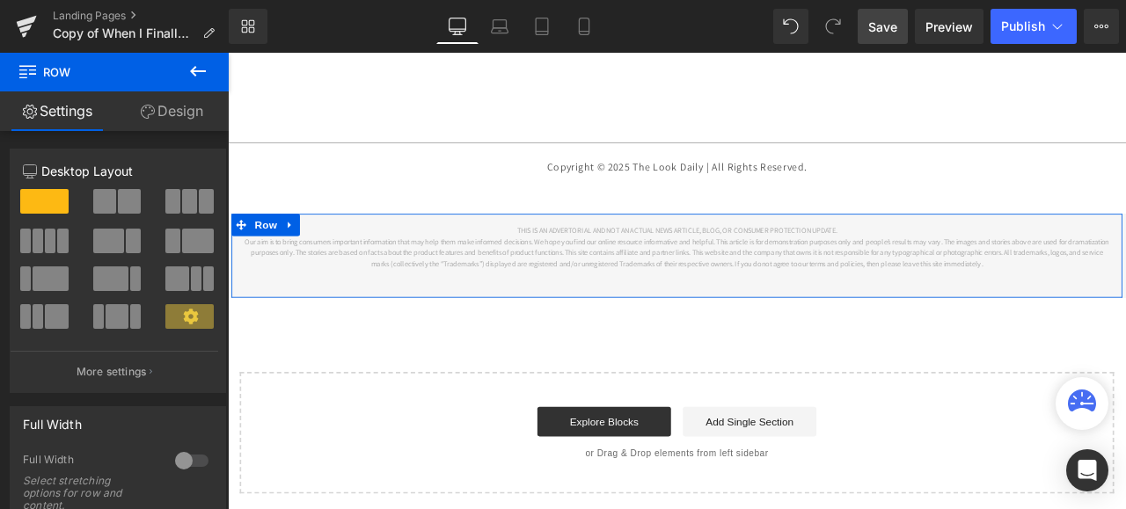
click at [169, 114] on link "Design" at bounding box center [171, 111] width 114 height 40
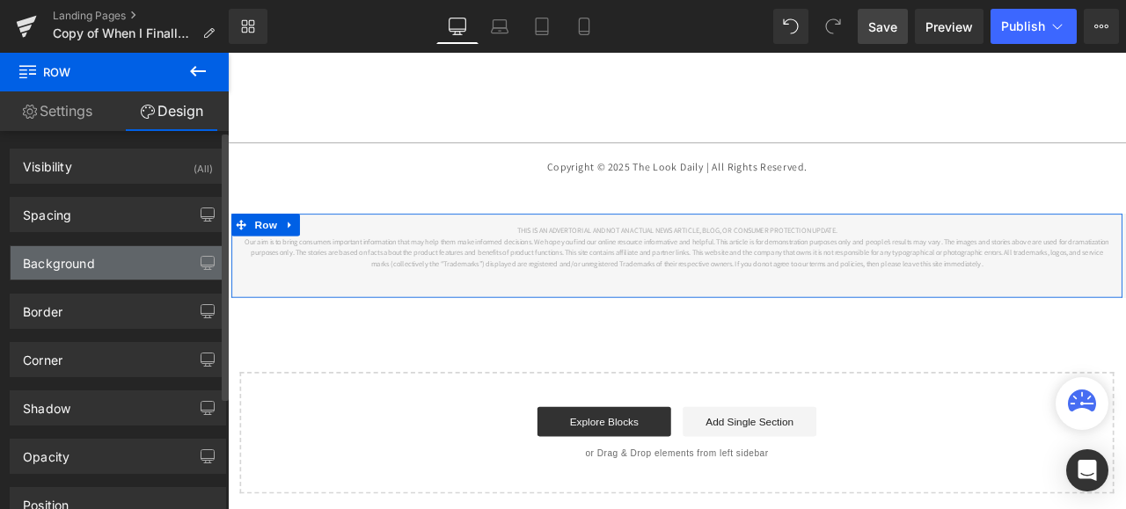
click at [64, 256] on div "Background" at bounding box center [59, 258] width 72 height 25
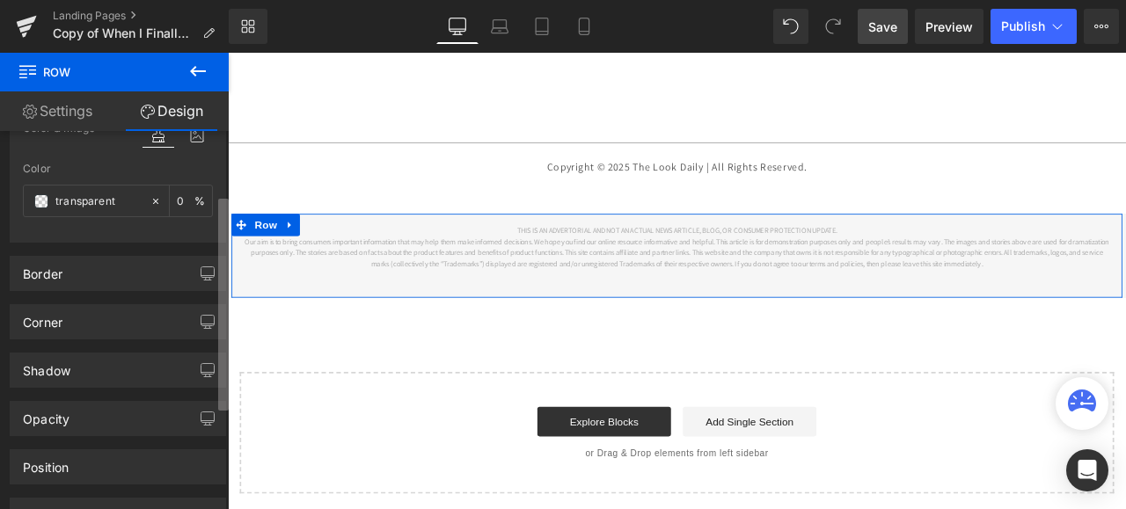
scroll to position [88, 0]
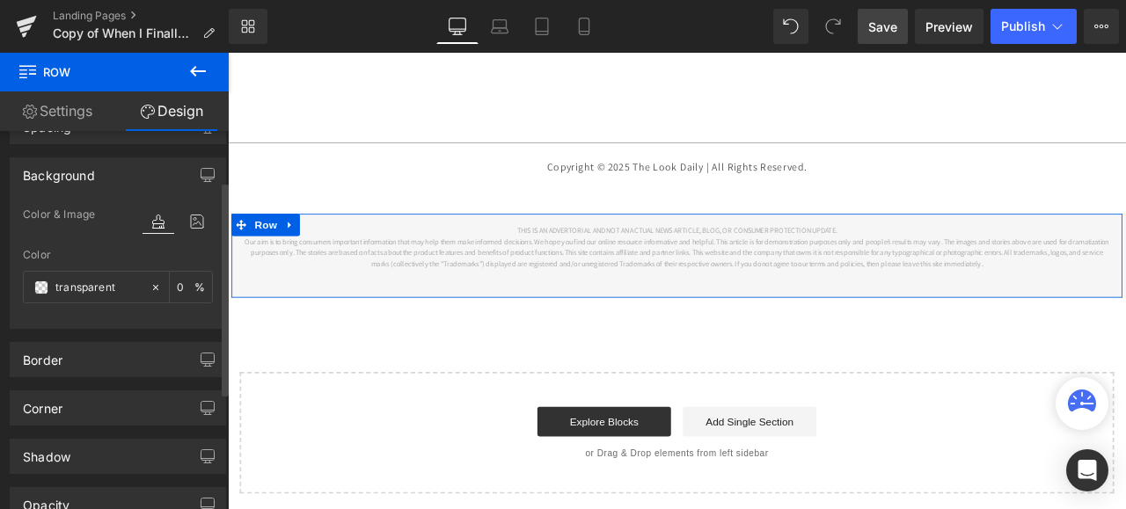
click at [39, 257] on div "Color" at bounding box center [118, 255] width 190 height 12
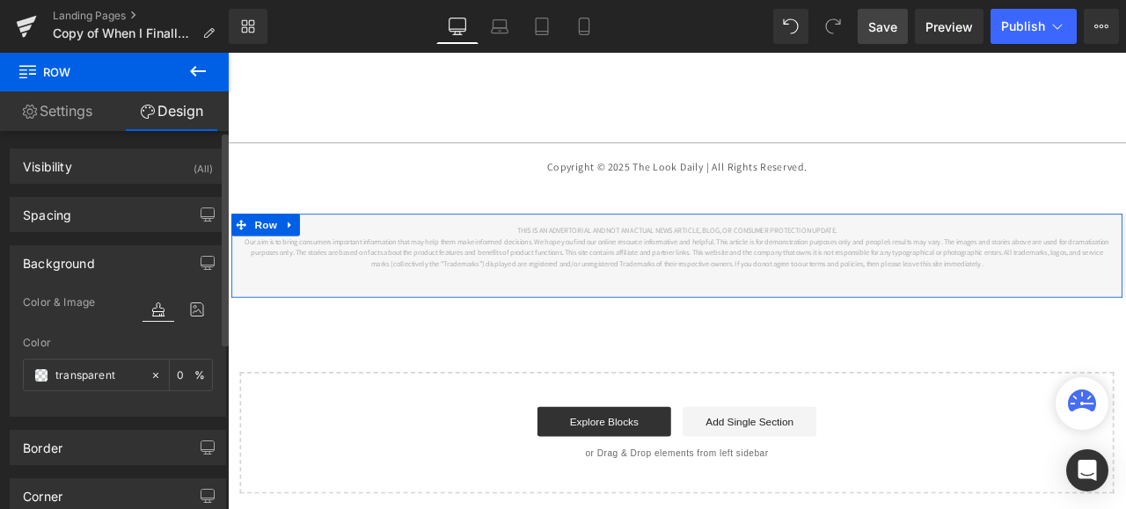
click at [81, 259] on div "Background" at bounding box center [59, 258] width 72 height 25
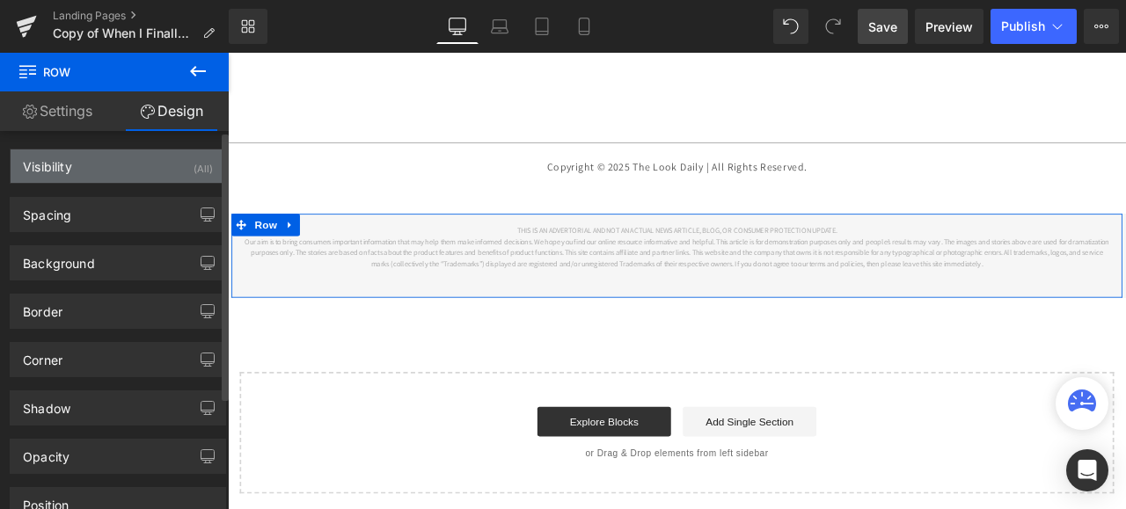
click at [60, 165] on div "Visibility" at bounding box center [47, 162] width 49 height 25
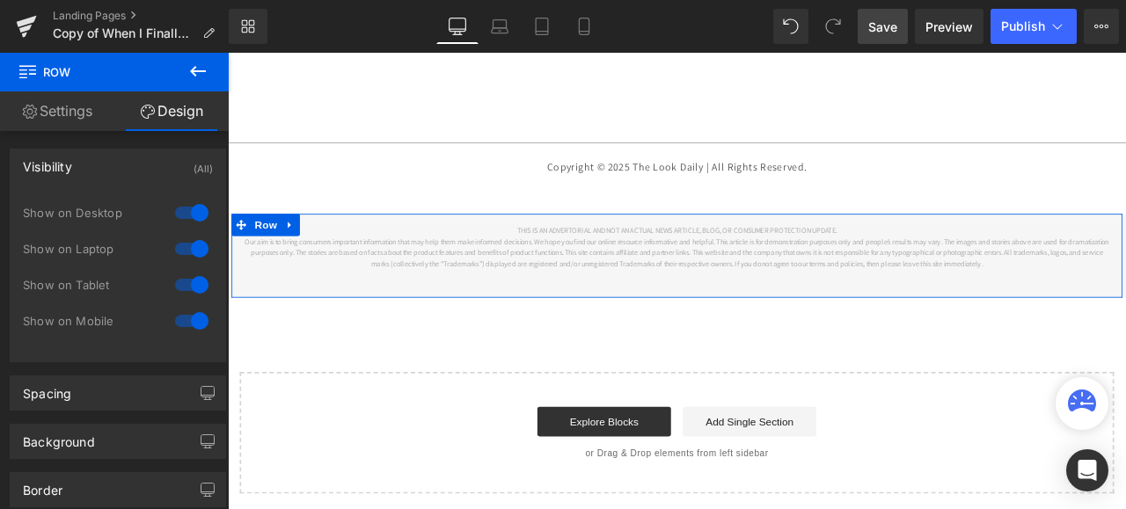
click at [161, 109] on link "Design" at bounding box center [171, 111] width 114 height 40
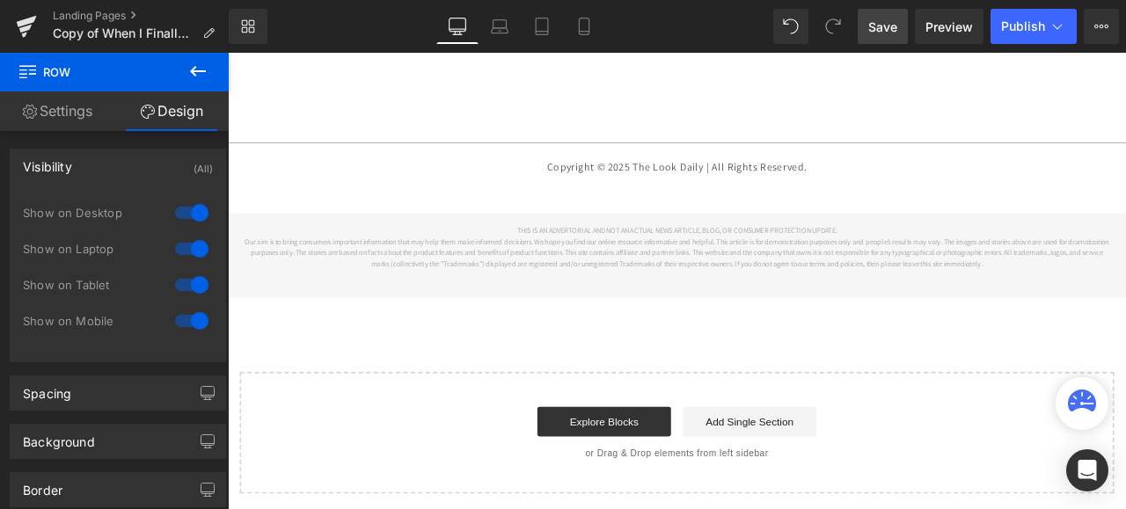
click at [194, 73] on icon at bounding box center [197, 71] width 21 height 21
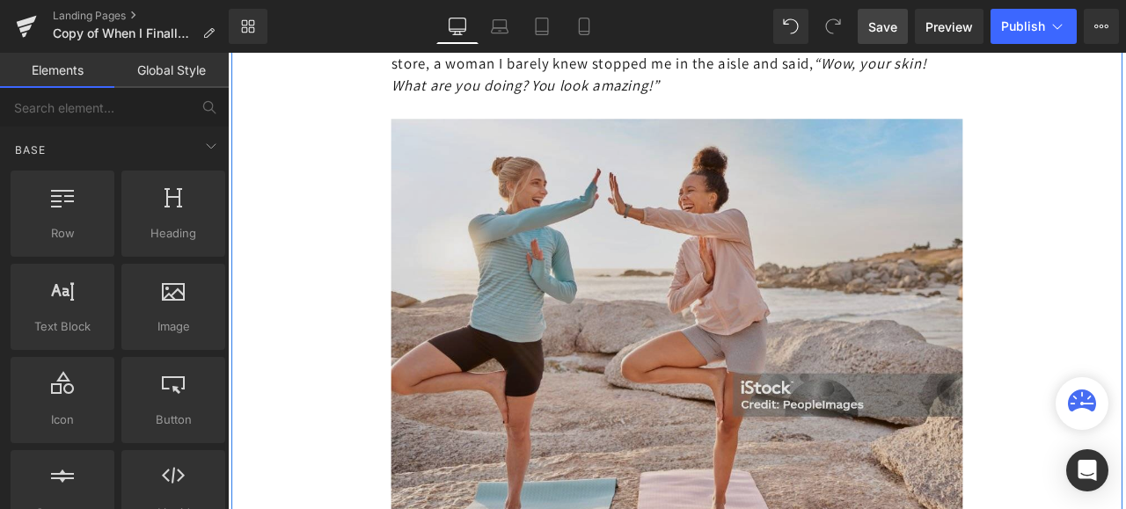
scroll to position [5528, 0]
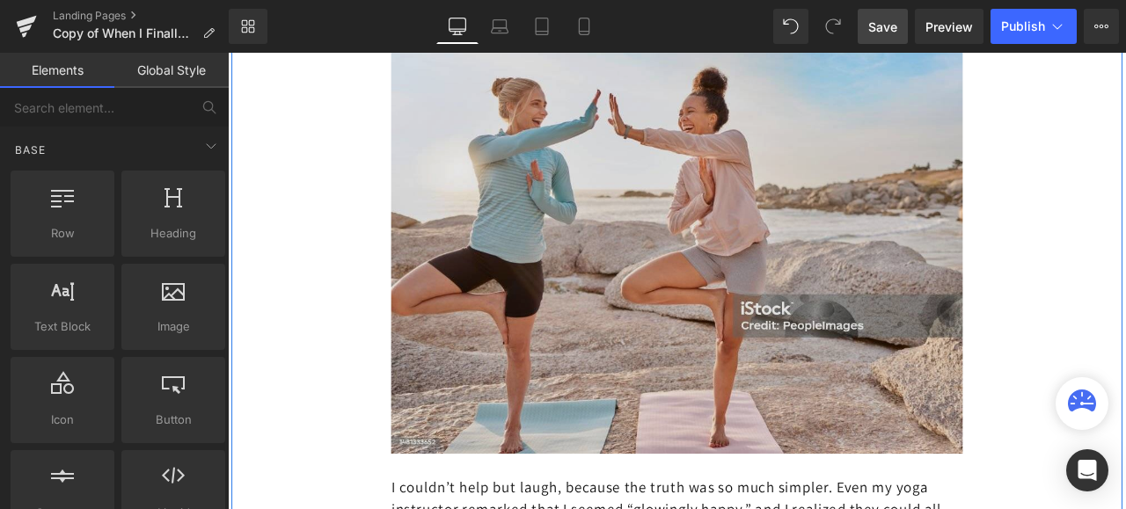
click at [820, 242] on img at bounding box center [759, 282] width 677 height 491
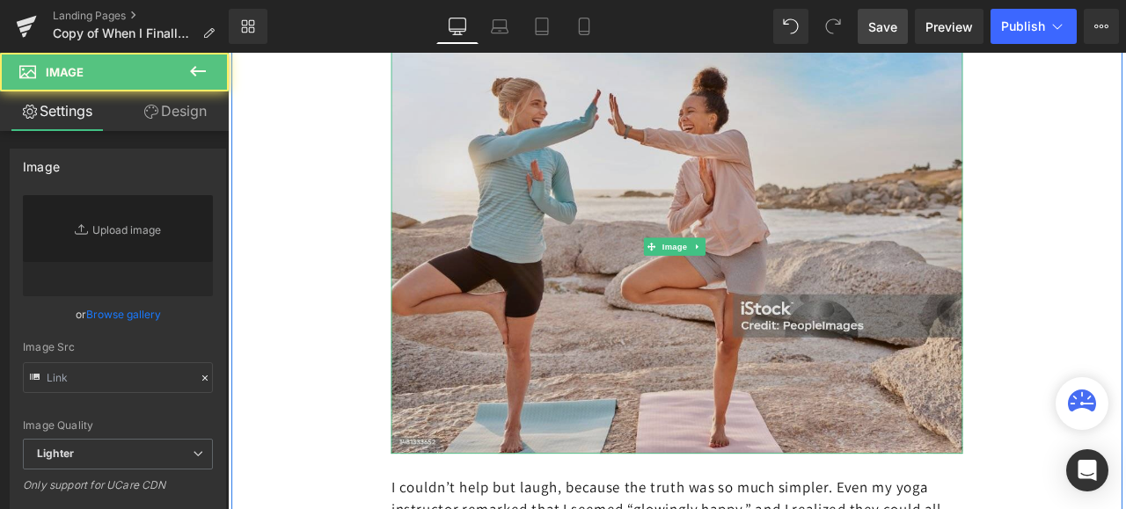
type input "[URL][DOMAIN_NAME]"
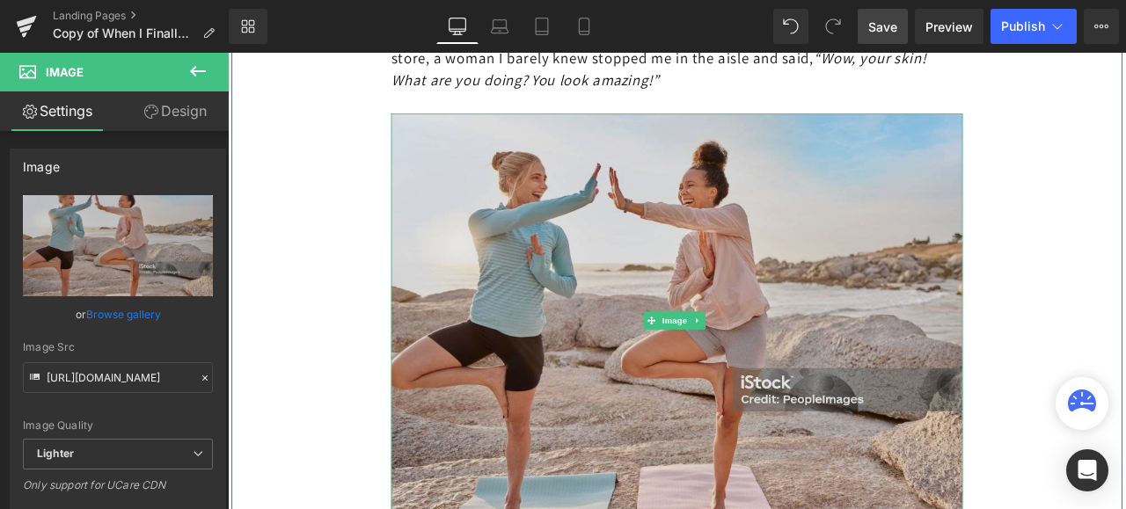
scroll to position [5352, 0]
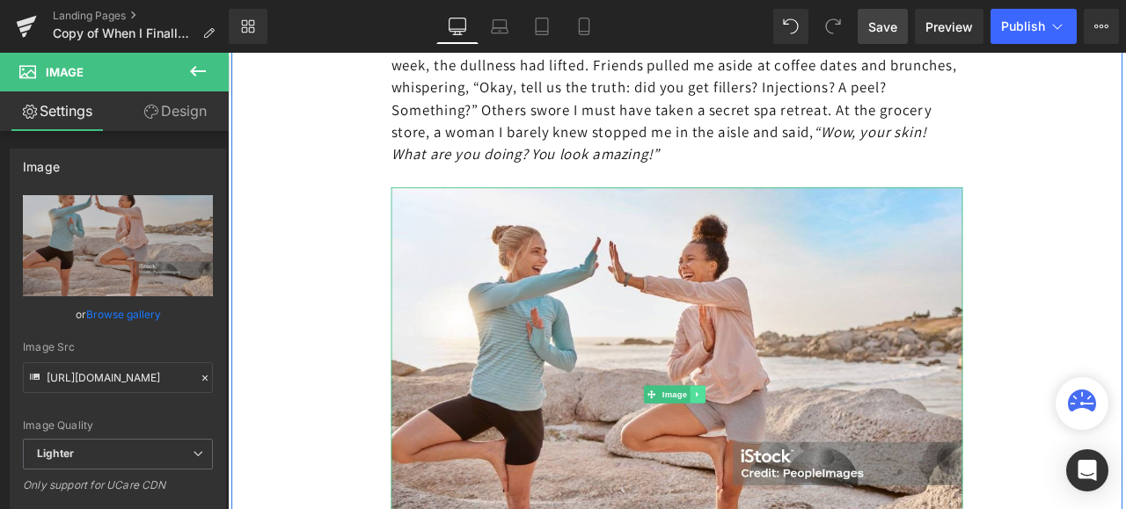
click at [788, 448] on link at bounding box center [785, 458] width 18 height 21
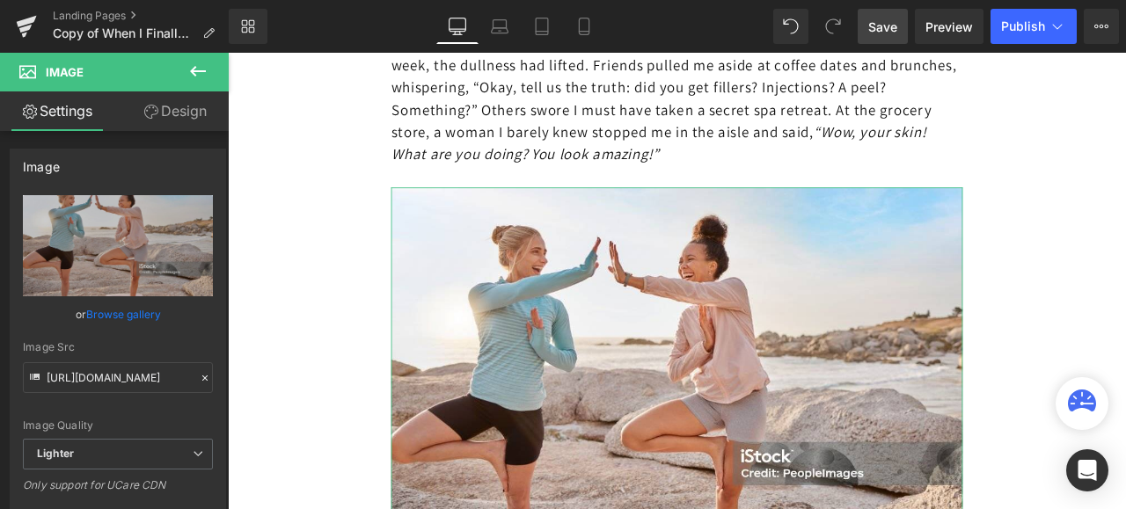
click at [187, 110] on link "Design" at bounding box center [175, 111] width 114 height 40
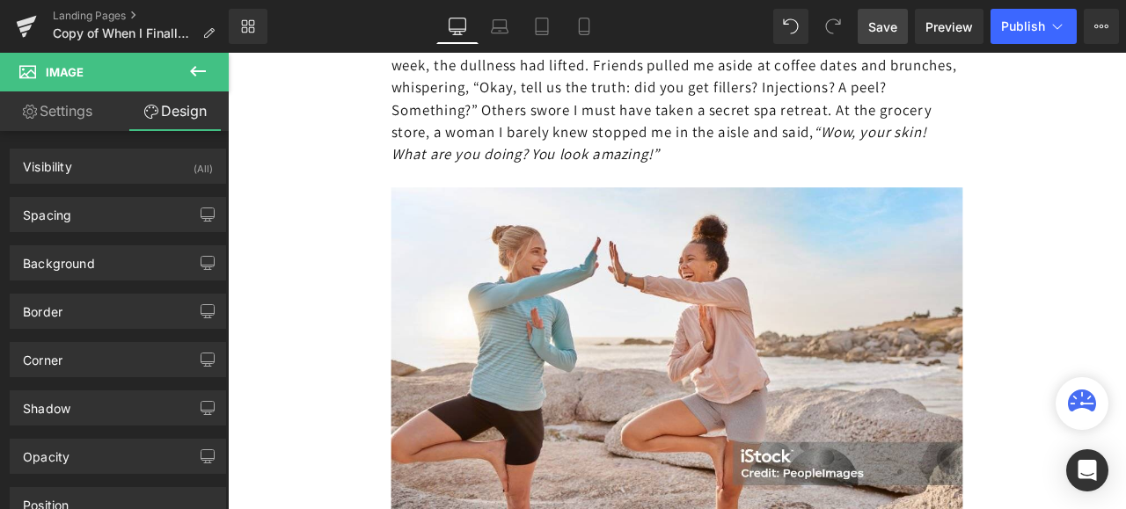
click at [194, 69] on icon at bounding box center [197, 71] width 21 height 21
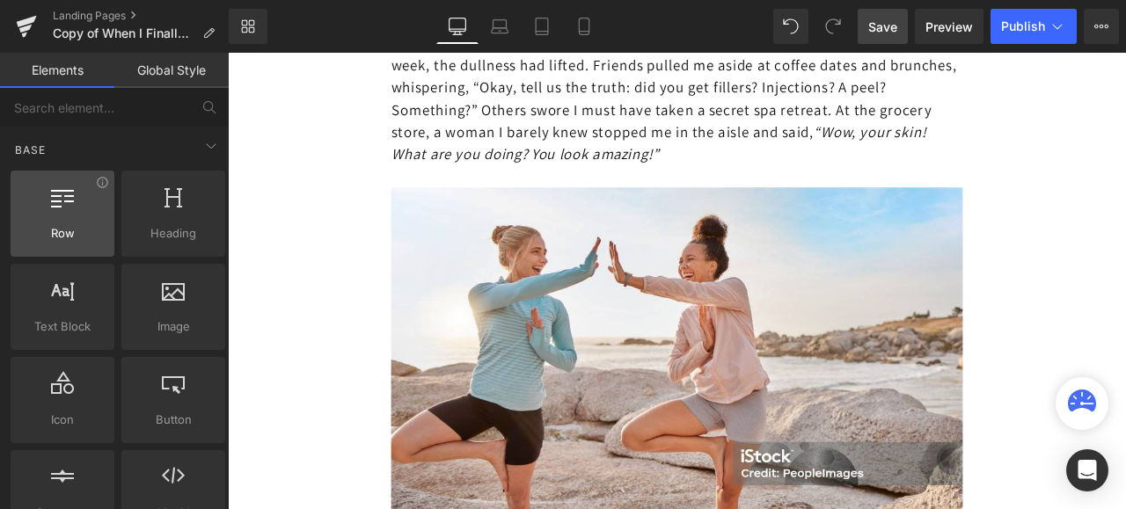
click at [64, 207] on div at bounding box center [62, 205] width 93 height 40
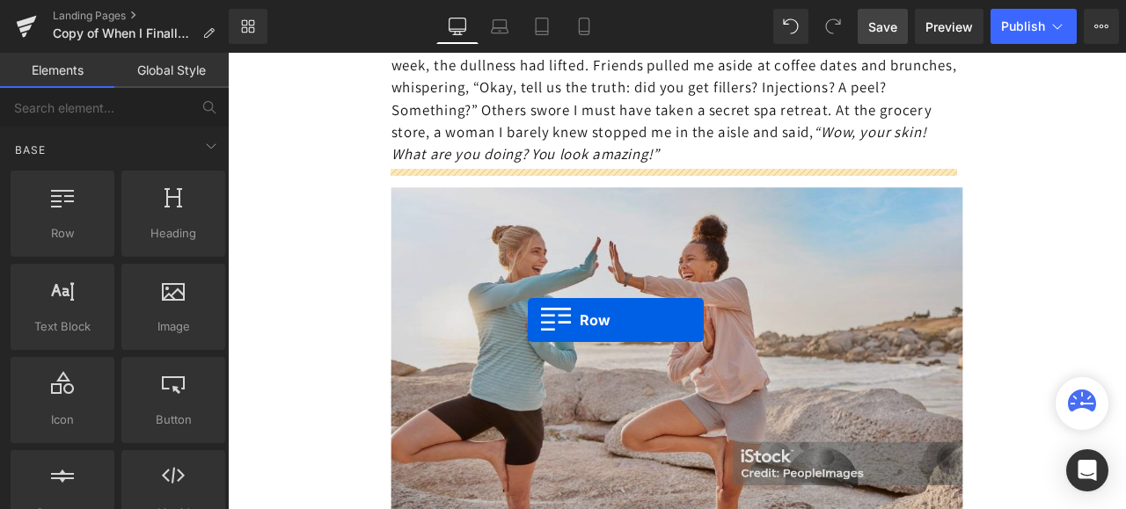
drag, startPoint x: 285, startPoint y: 267, endPoint x: 583, endPoint y: 369, distance: 315.2
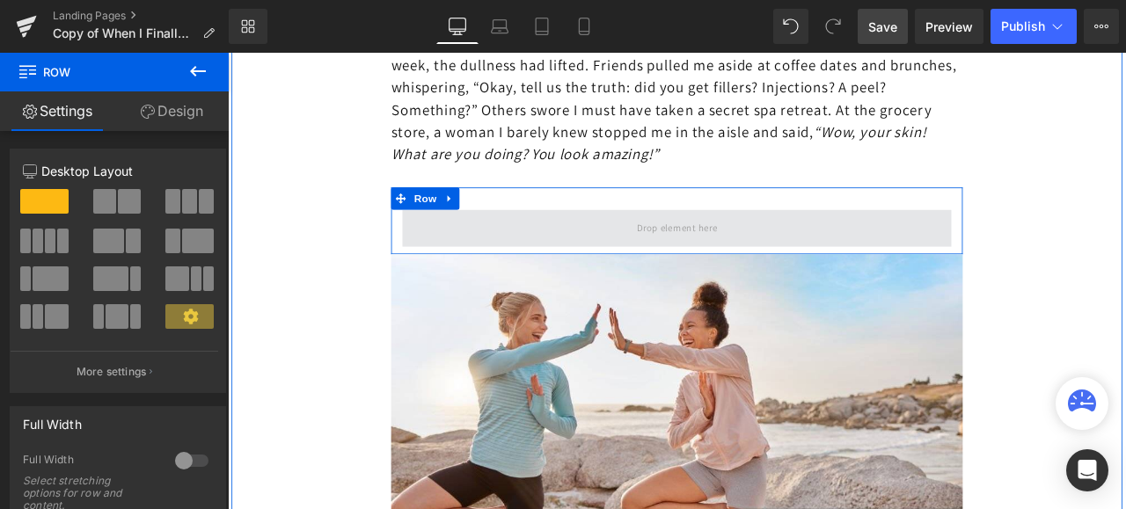
click at [683, 245] on span at bounding box center [760, 261] width 651 height 44
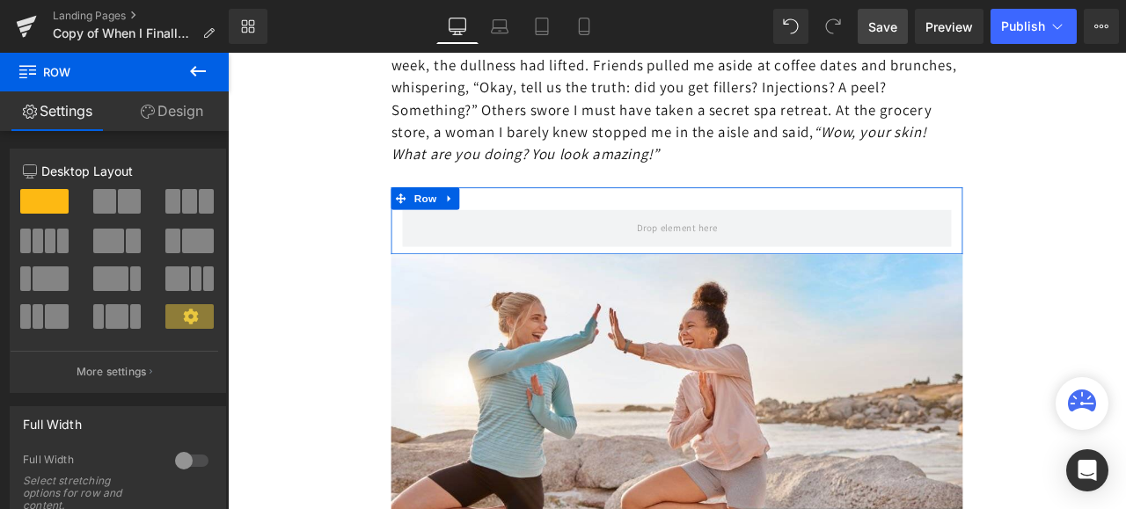
click at [110, 199] on span at bounding box center [104, 201] width 23 height 25
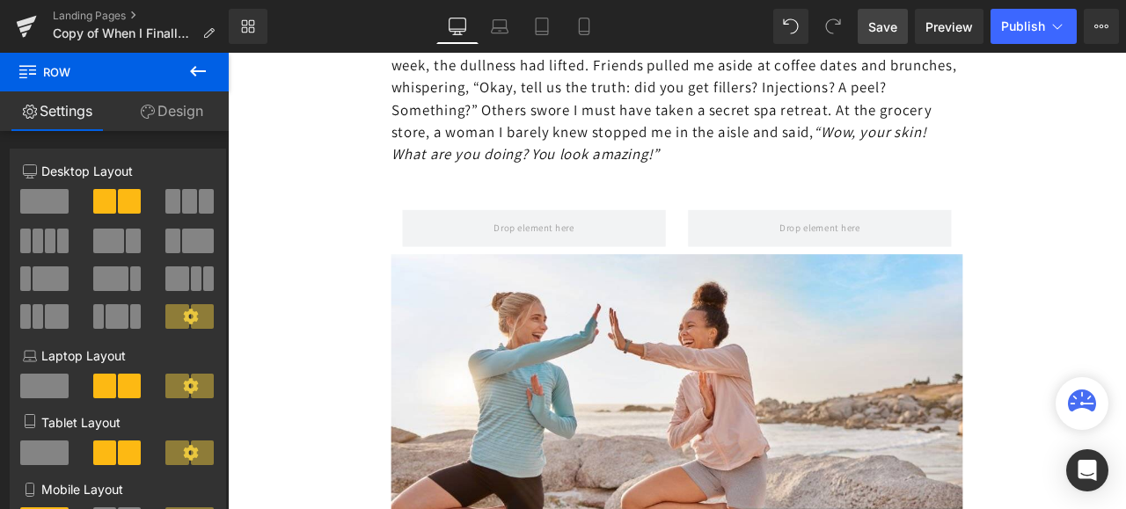
click at [194, 65] on icon at bounding box center [197, 71] width 21 height 21
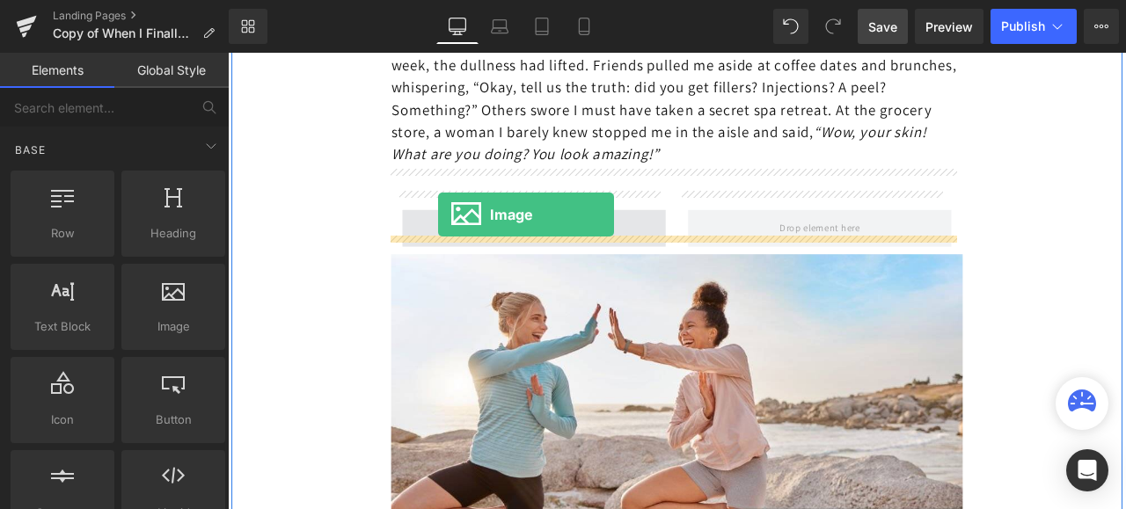
drag, startPoint x: 399, startPoint y: 356, endPoint x: 477, endPoint y: 245, distance: 135.9
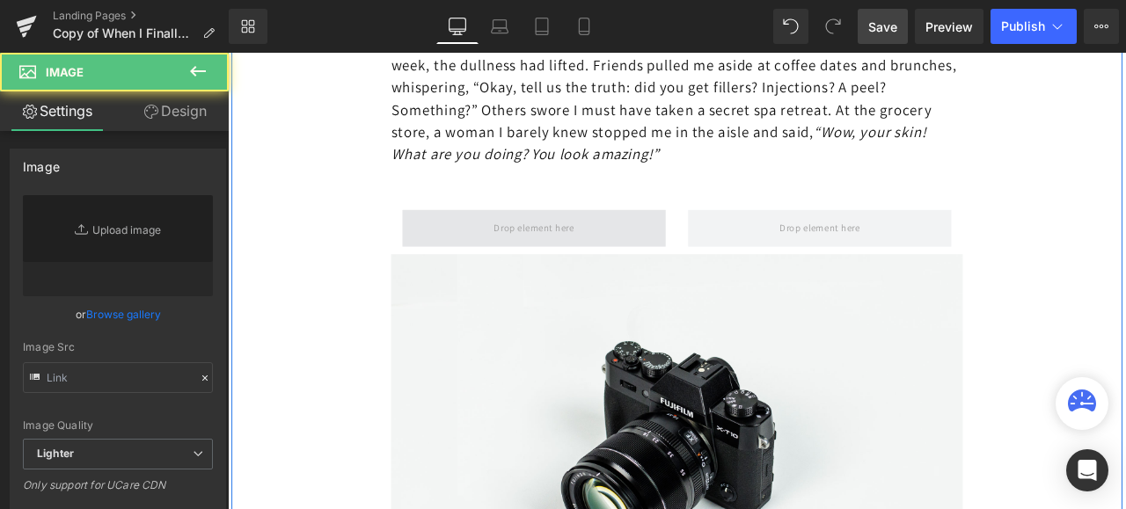
type input "//[DOMAIN_NAME][URL]"
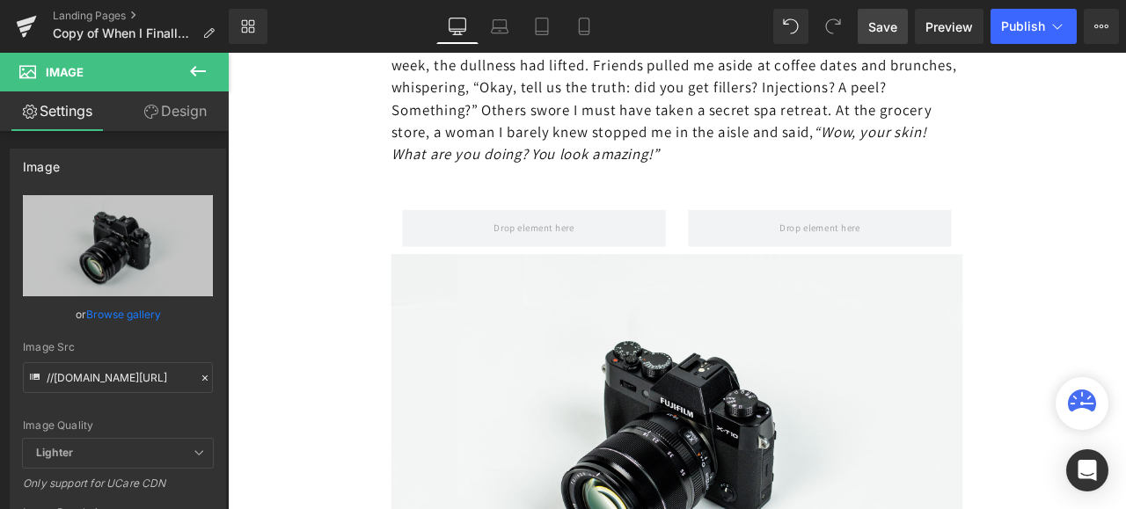
click at [199, 69] on icon at bounding box center [197, 71] width 21 height 21
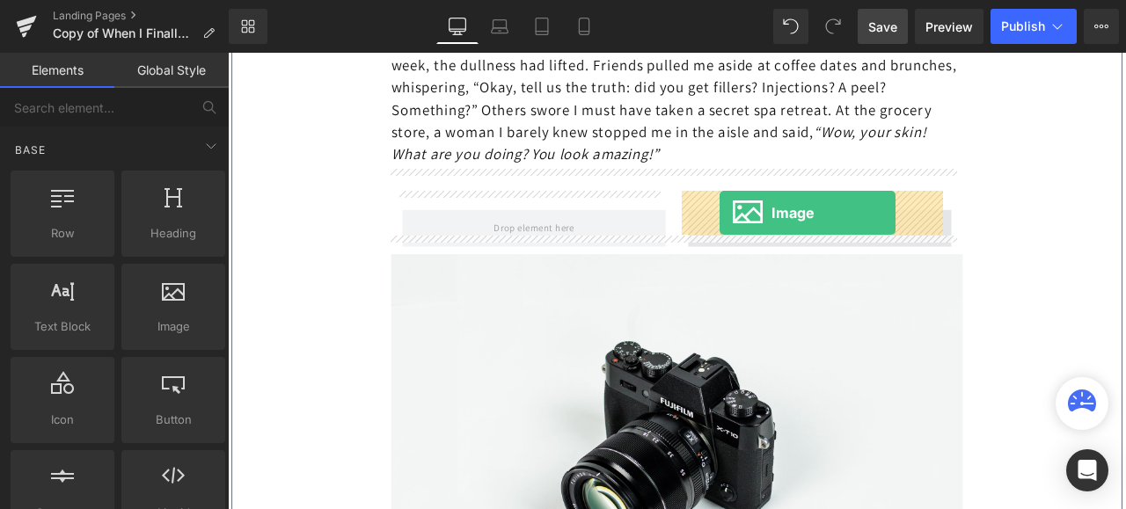
drag, startPoint x: 388, startPoint y: 360, endPoint x: 810, endPoint y: 242, distance: 438.4
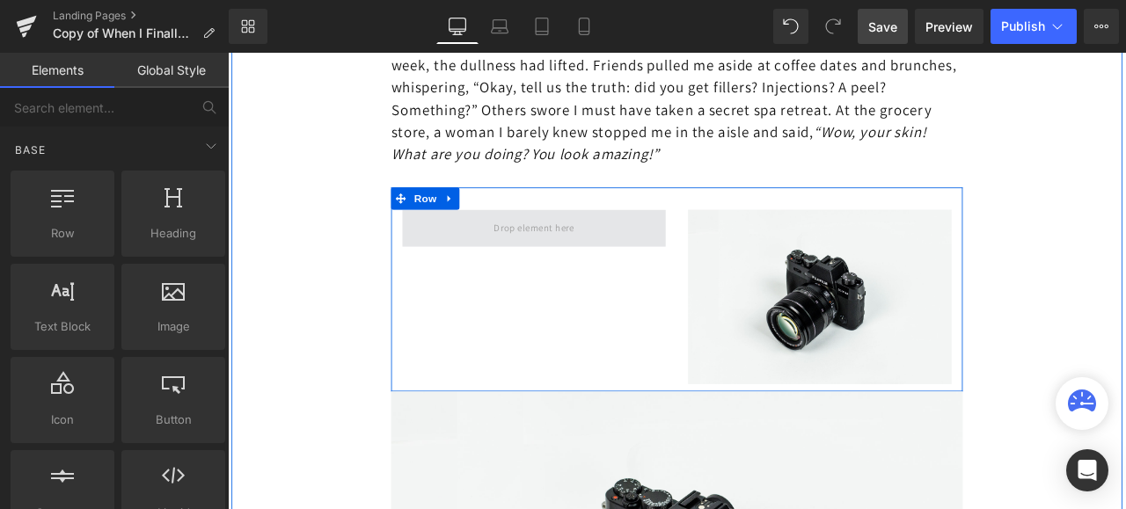
click at [546, 246] on span at bounding box center [590, 260] width 107 height 29
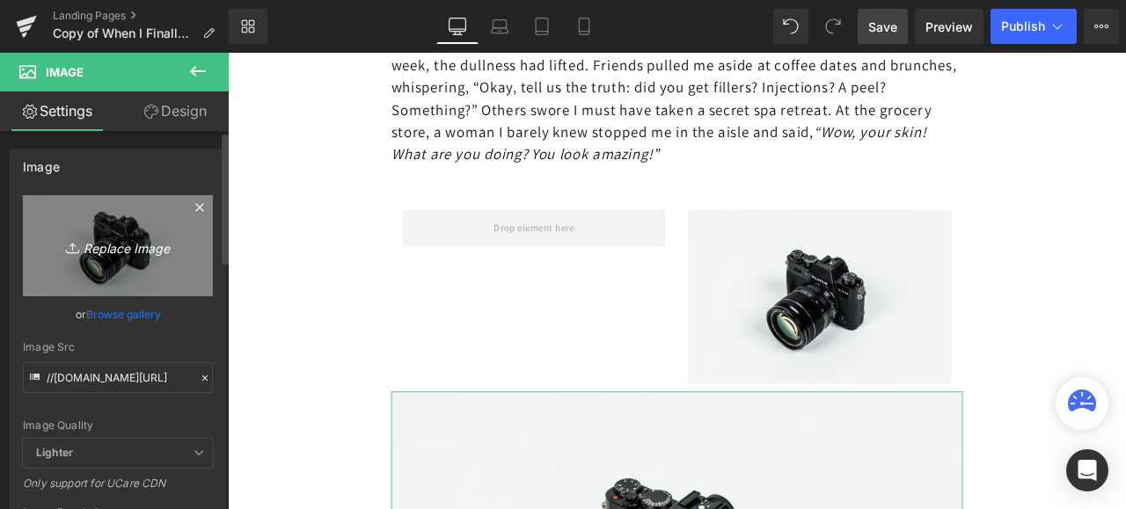
click at [165, 235] on icon "Replace Image" at bounding box center [118, 246] width 141 height 22
click at [135, 251] on icon "Replace Image" at bounding box center [118, 246] width 141 height 22
type input "C:\fakepath\istockphoto-930768786-612x612.jpg"
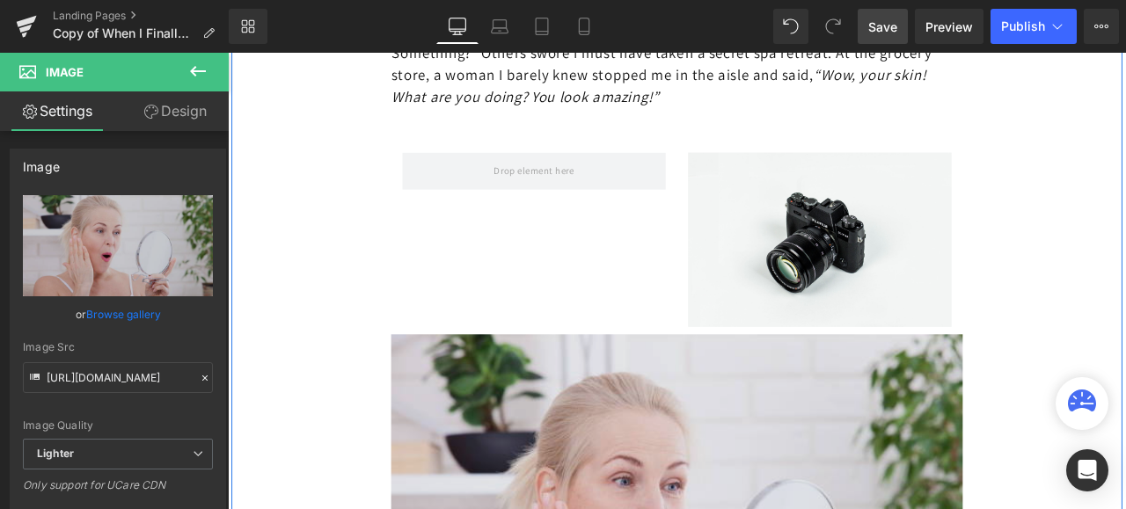
scroll to position [5528, 0]
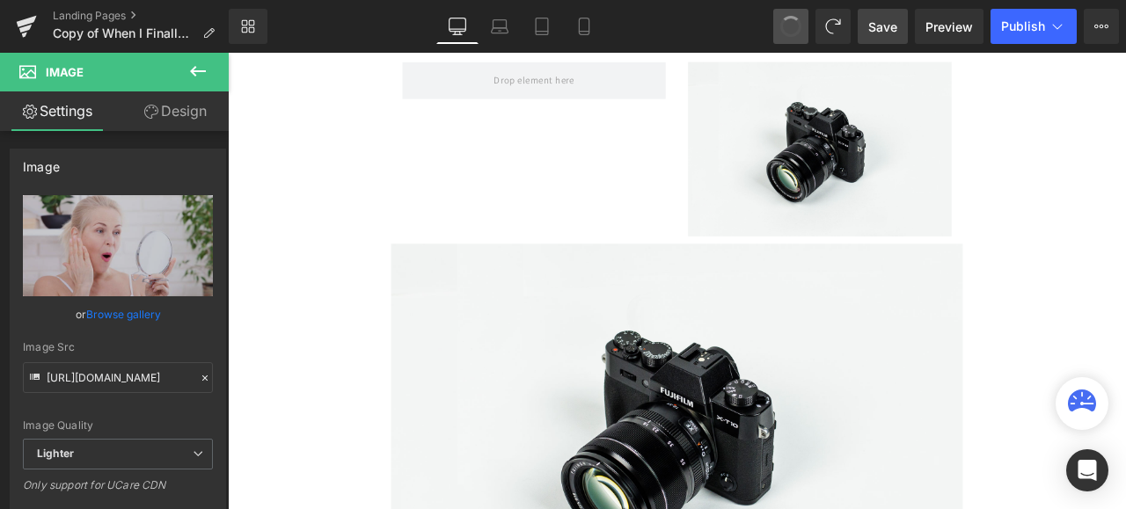
type input "//[DOMAIN_NAME][URL]"
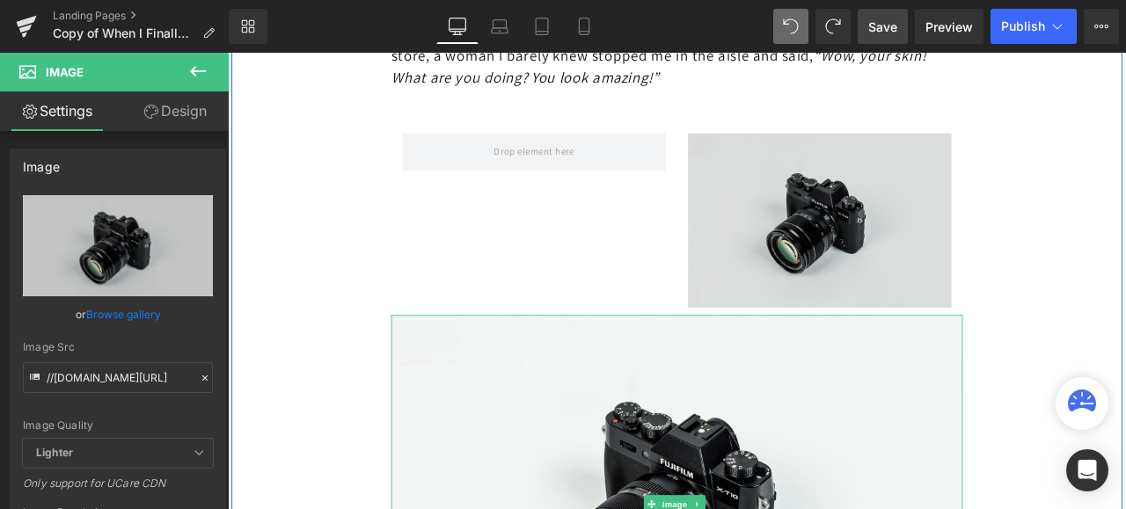
scroll to position [5352, 0]
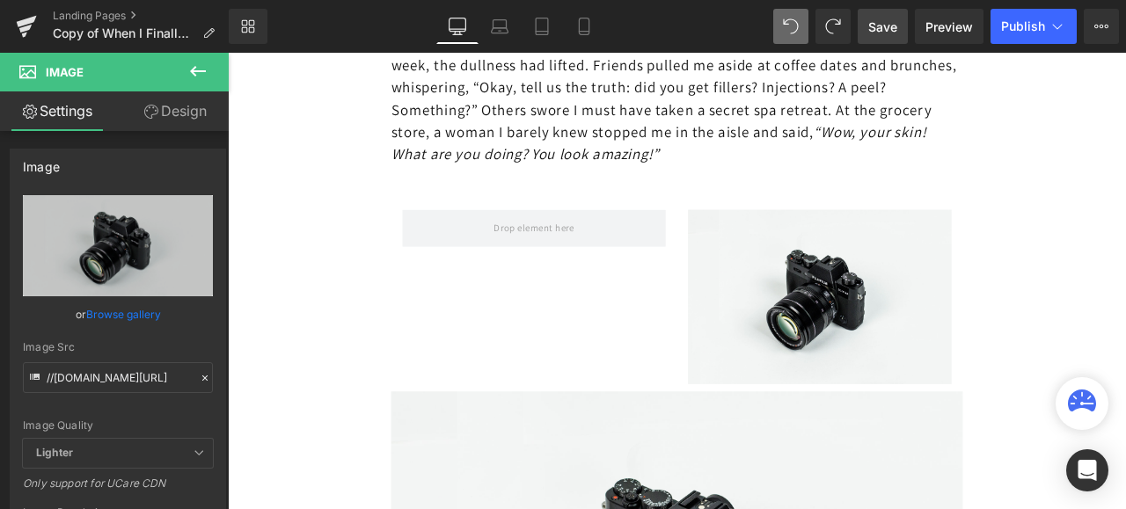
click at [193, 68] on icon at bounding box center [197, 71] width 21 height 21
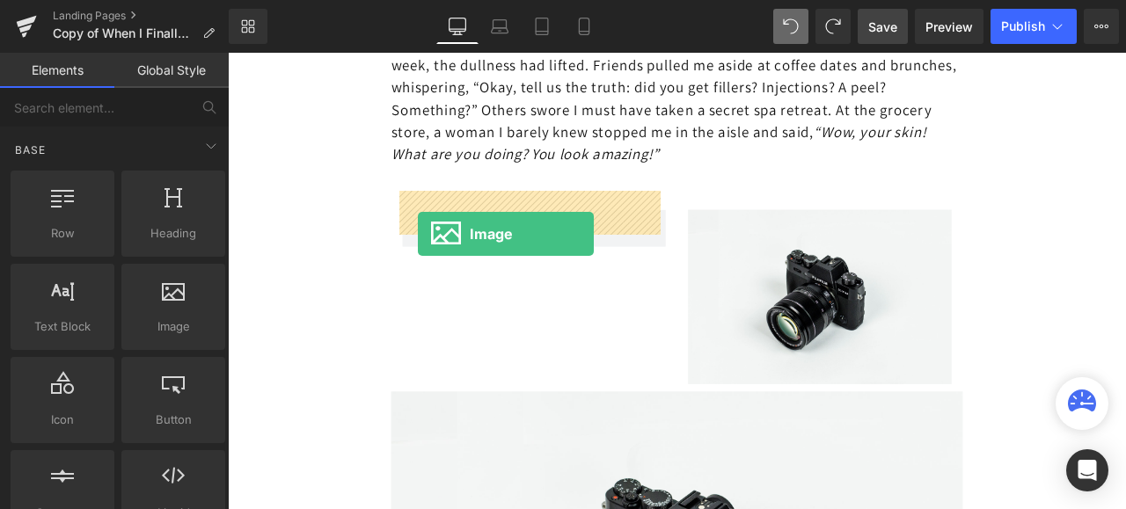
drag, startPoint x: 401, startPoint y: 357, endPoint x: 453, endPoint y: 268, distance: 102.9
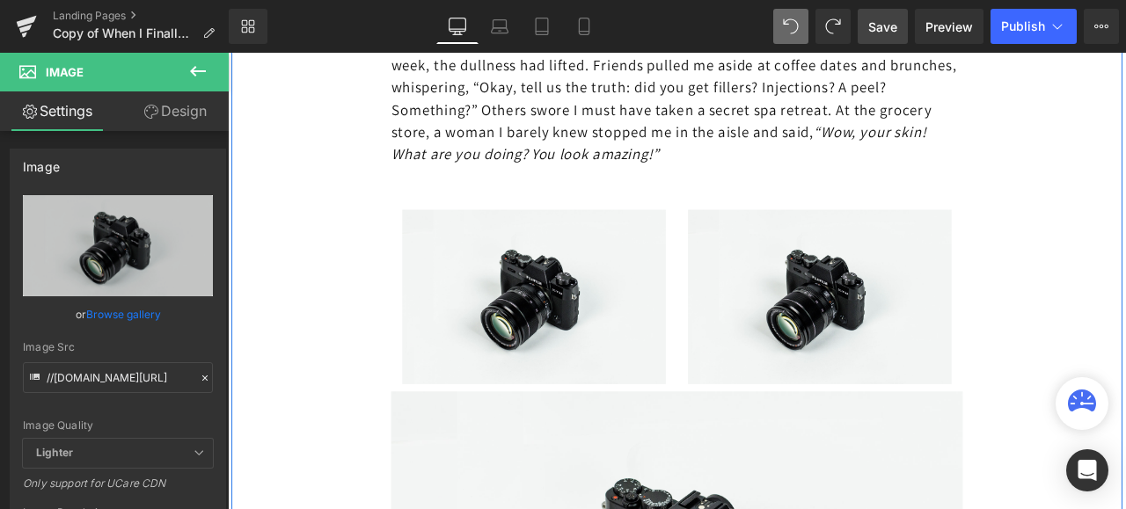
scroll to position [5528, 0]
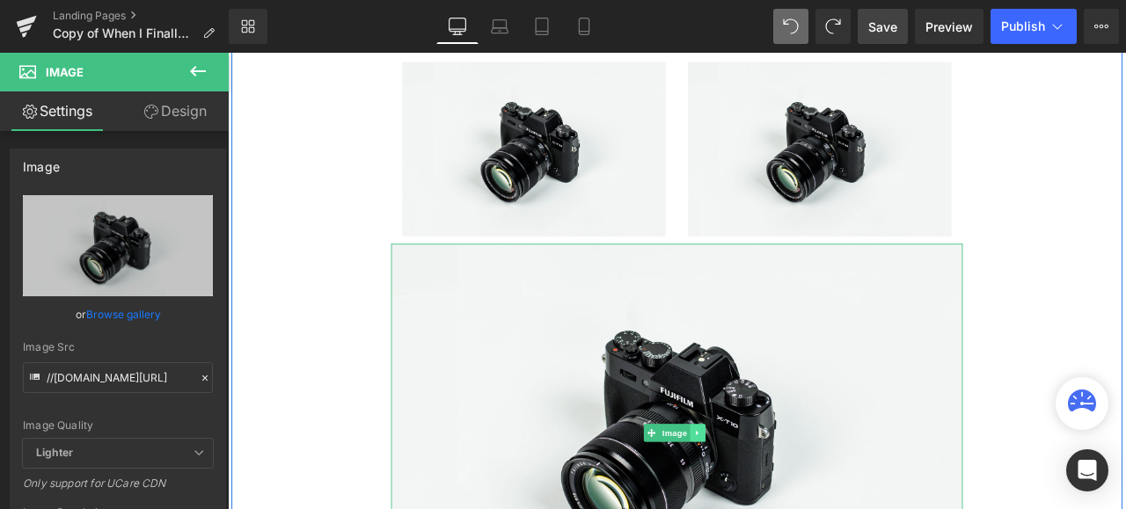
click at [776, 493] on link at bounding box center [785, 503] width 18 height 21
click at [791, 498] on icon at bounding box center [794, 503] width 10 height 10
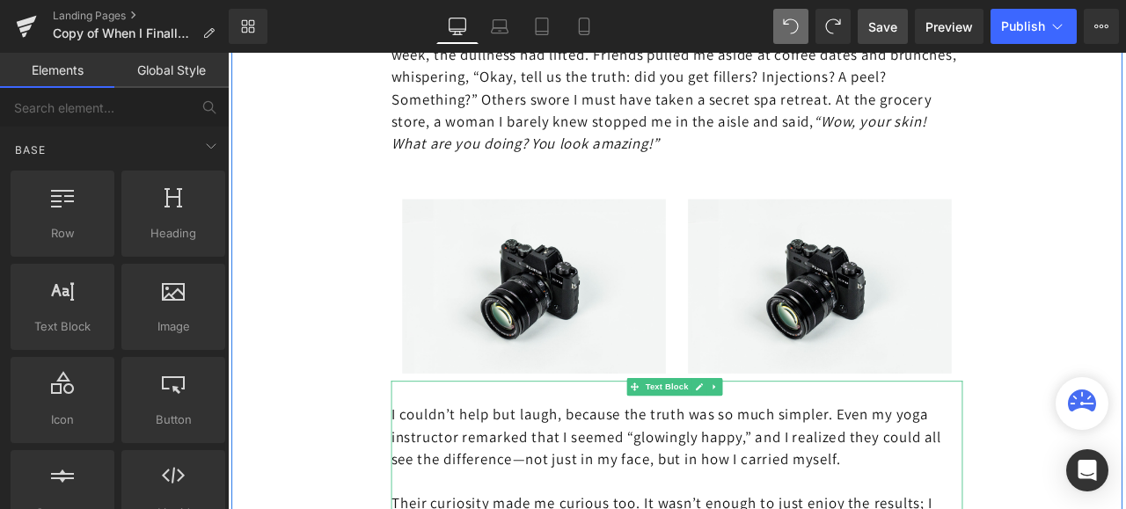
scroll to position [5352, 0]
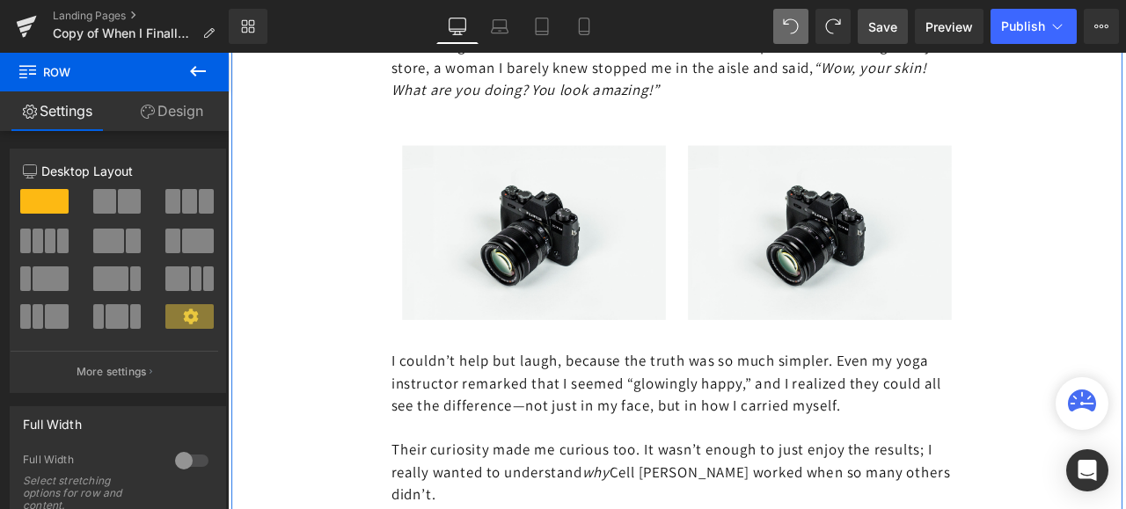
scroll to position [5264, 0]
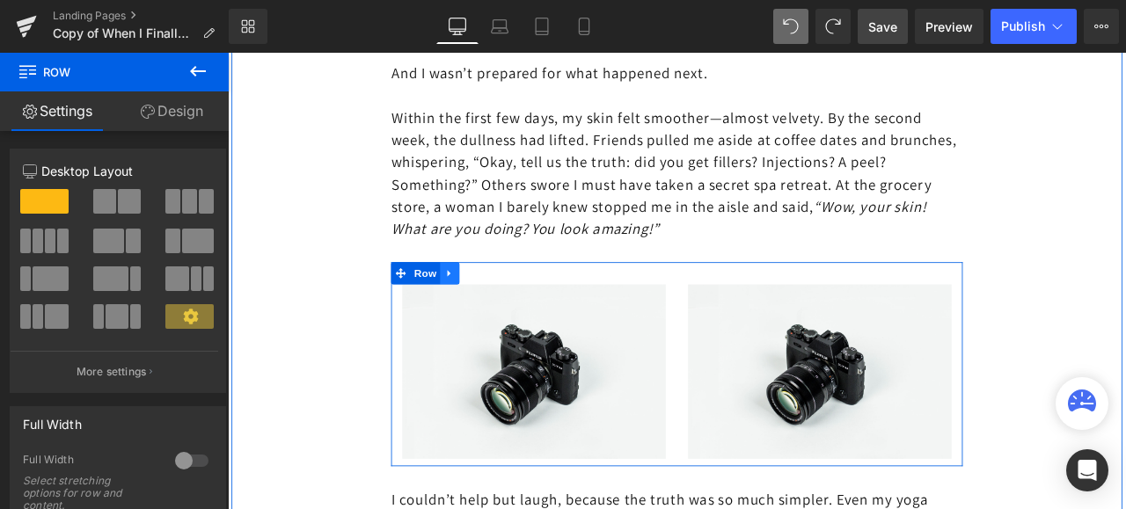
click at [488, 310] on icon at bounding box center [490, 314] width 4 height 8
click at [530, 308] on icon at bounding box center [536, 314] width 12 height 12
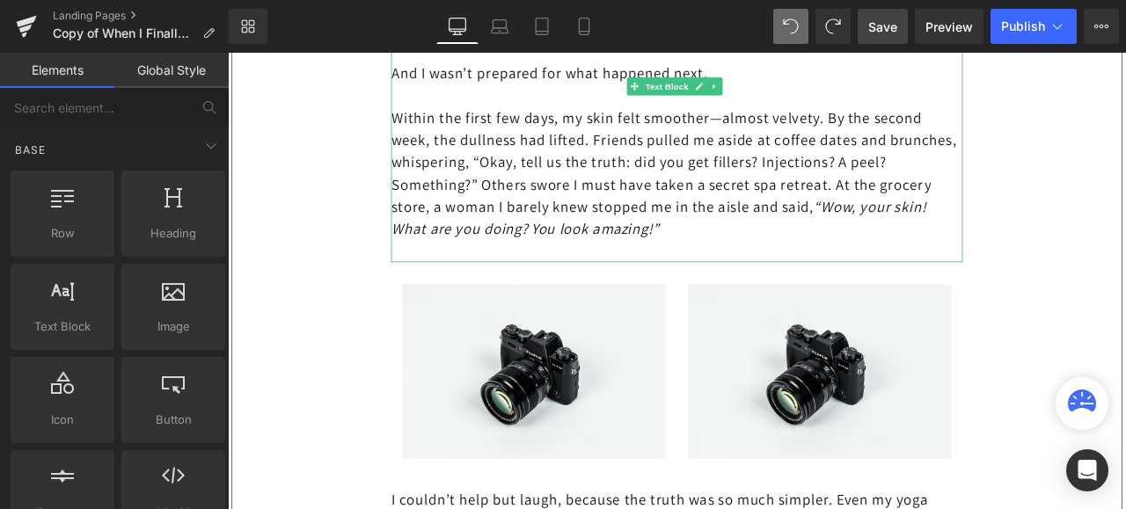
click at [464, 274] on p at bounding box center [759, 287] width 677 height 26
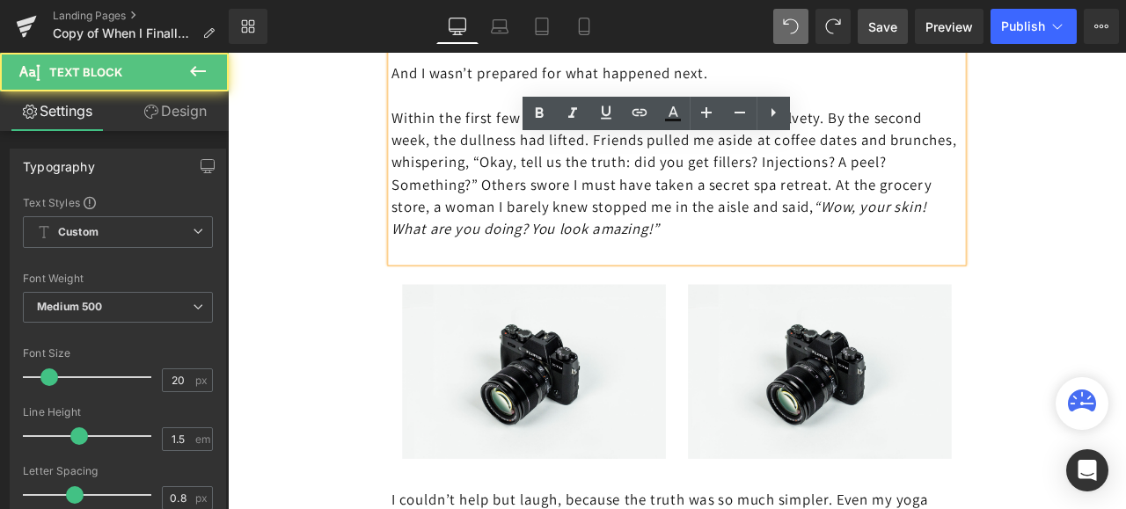
click at [424, 274] on p at bounding box center [759, 287] width 677 height 26
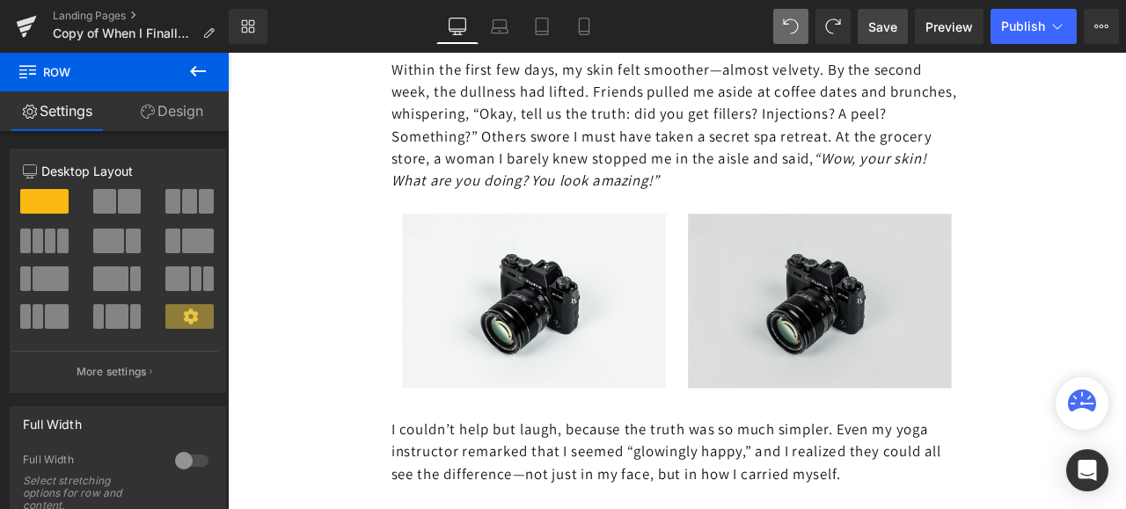
scroll to position [5352, 0]
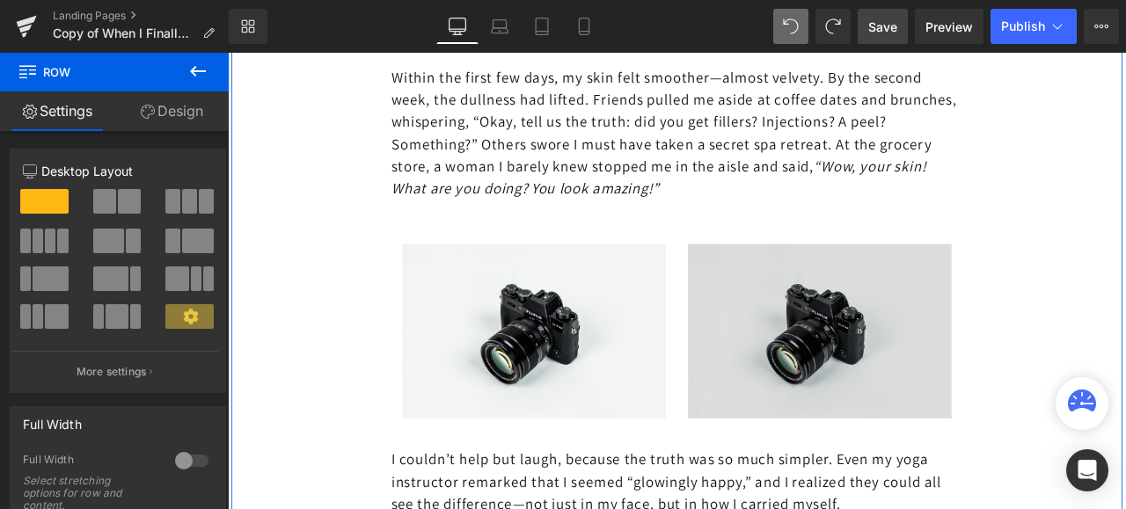
scroll to position [5299, 0]
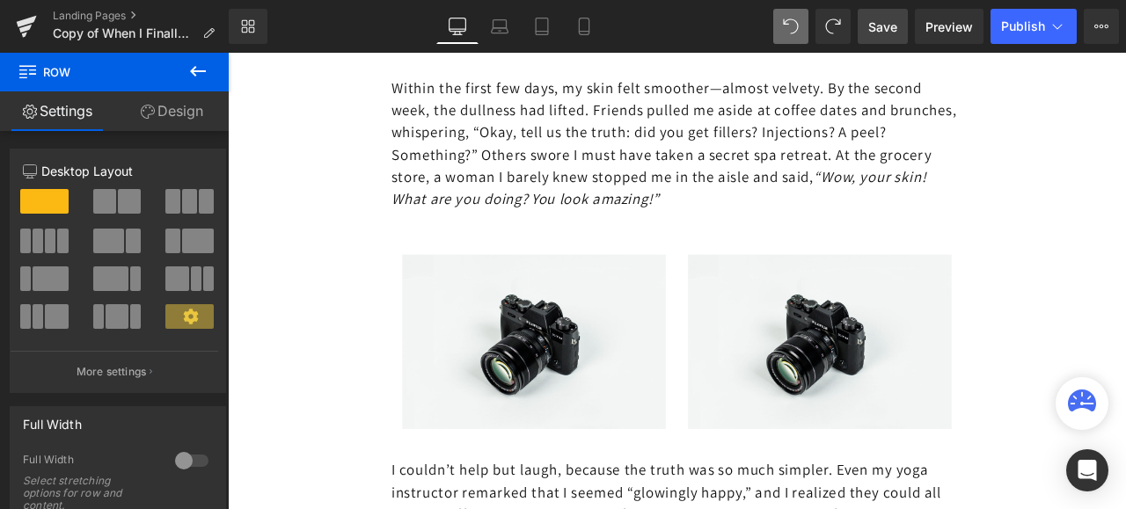
click at [876, 23] on span "Save" at bounding box center [882, 27] width 29 height 18
click at [886, 26] on span "Save" at bounding box center [882, 27] width 29 height 18
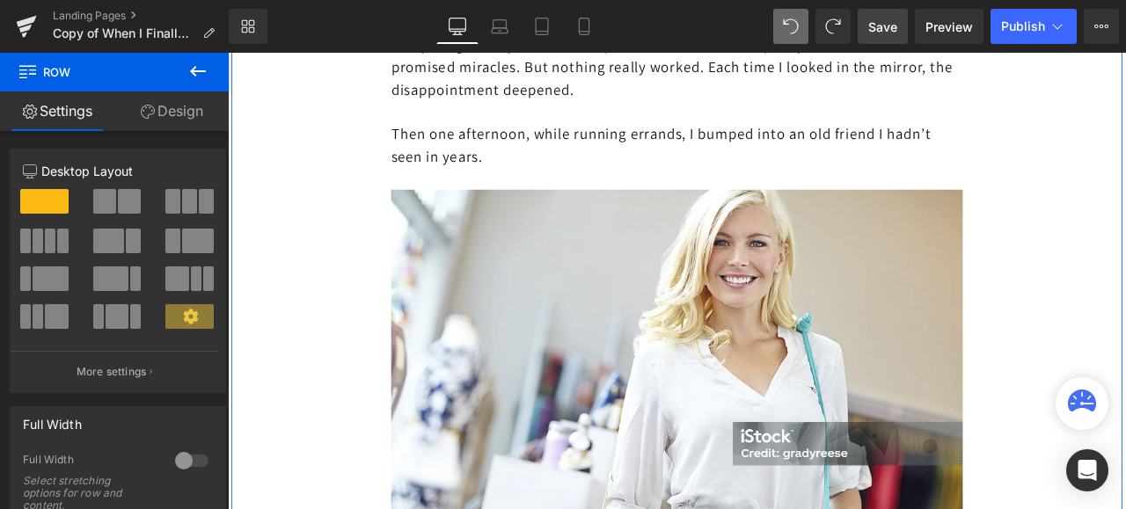
scroll to position [4156, 0]
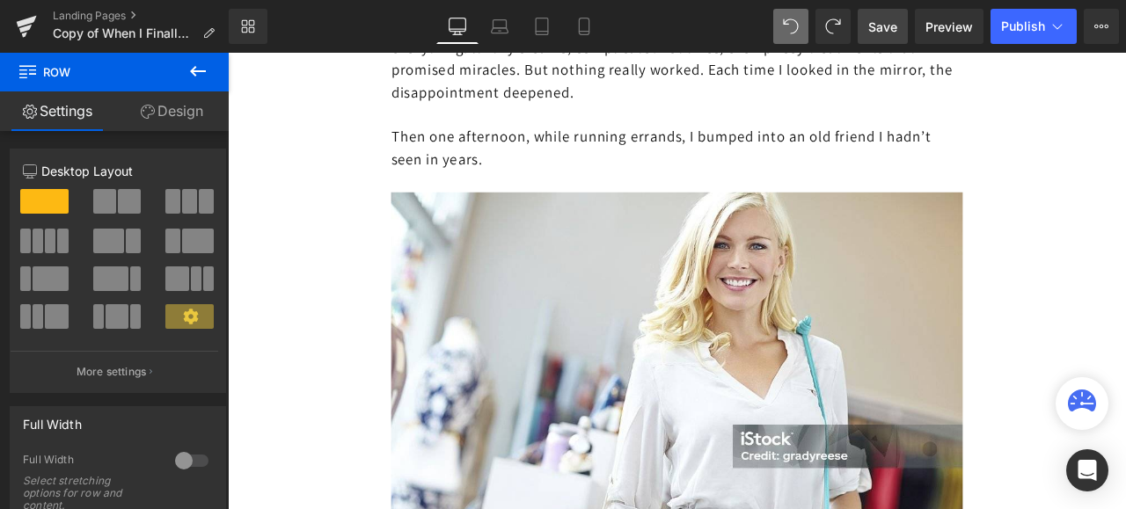
click at [885, 19] on span "Save" at bounding box center [882, 27] width 29 height 18
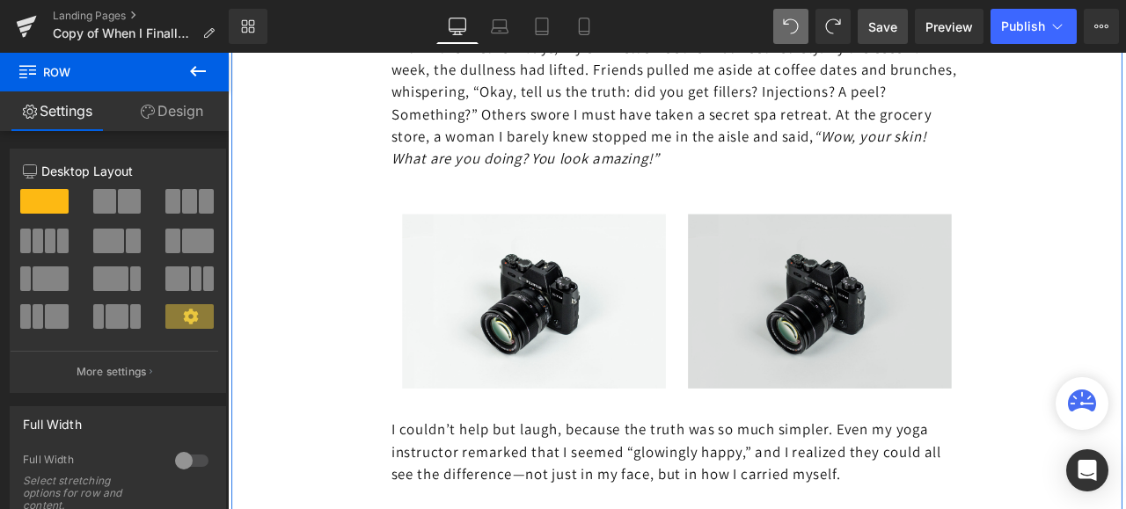
scroll to position [5475, 0]
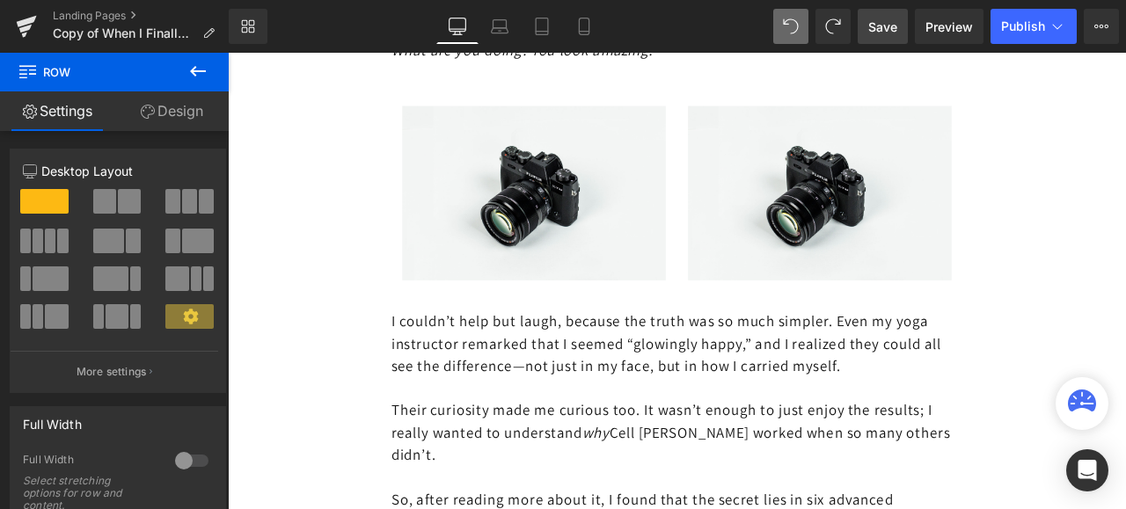
click at [185, 72] on button at bounding box center [198, 72] width 62 height 39
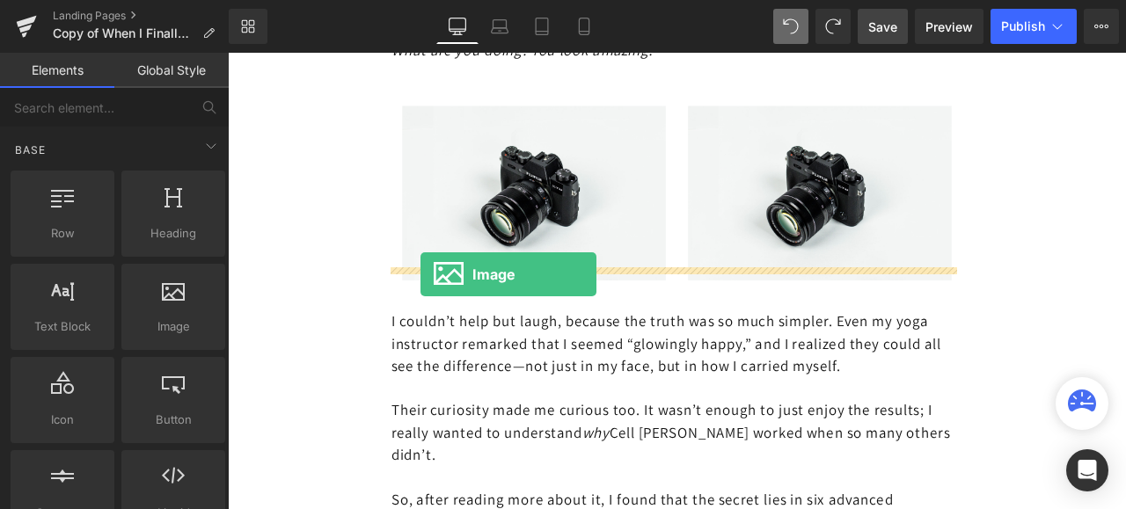
drag, startPoint x: 399, startPoint y: 362, endPoint x: 457, endPoint y: 317, distance: 73.9
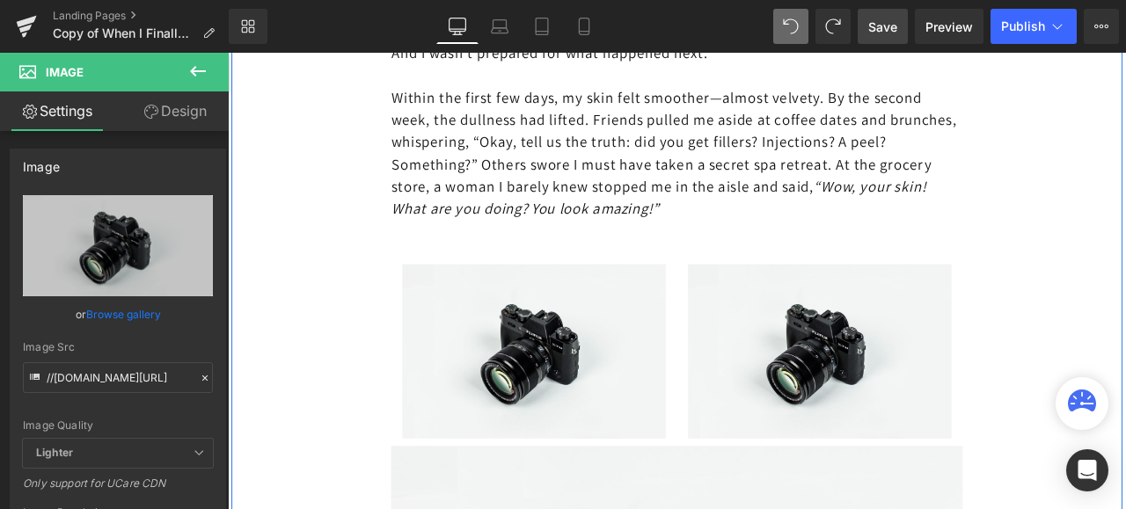
scroll to position [5387, 0]
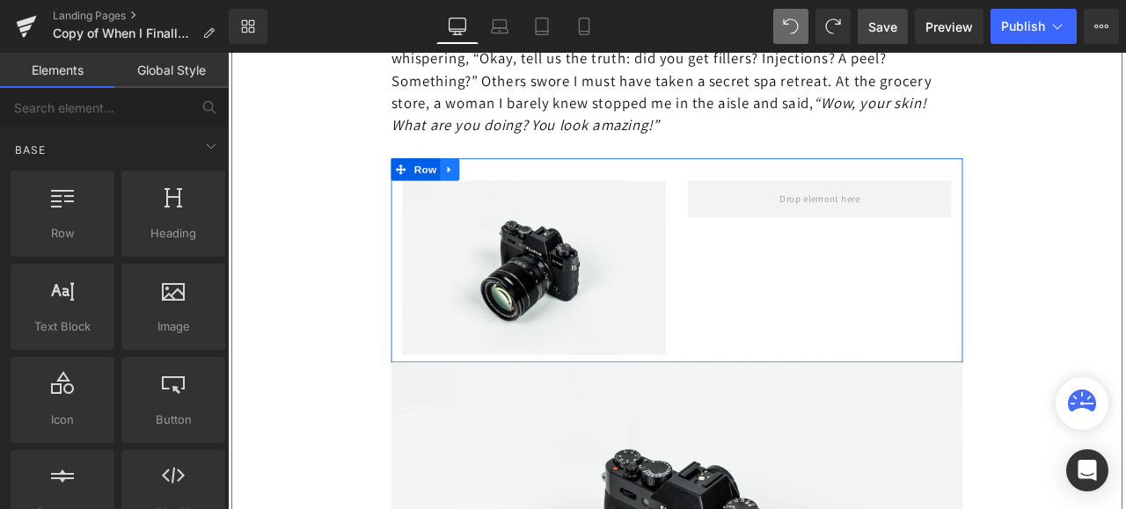
click at [488, 187] on icon at bounding box center [490, 191] width 4 height 8
click at [530, 185] on icon at bounding box center [536, 191] width 12 height 12
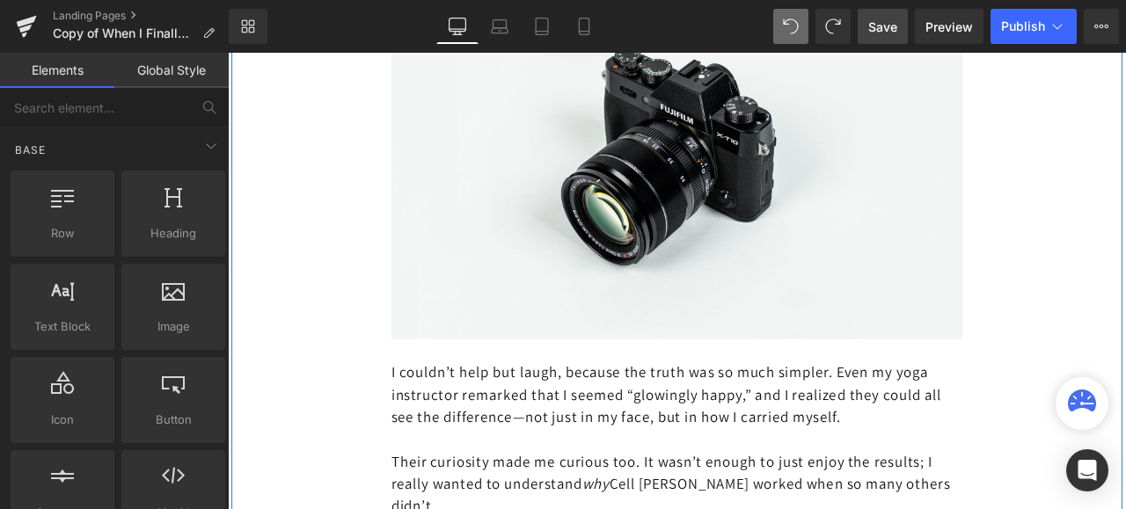
scroll to position [5651, 0]
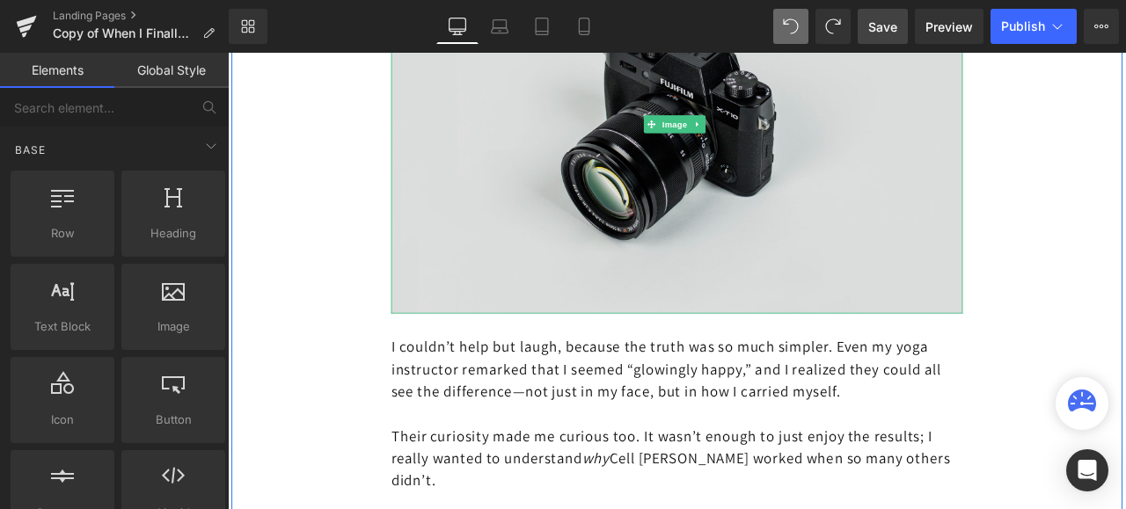
click at [696, 182] on img at bounding box center [759, 138] width 677 height 449
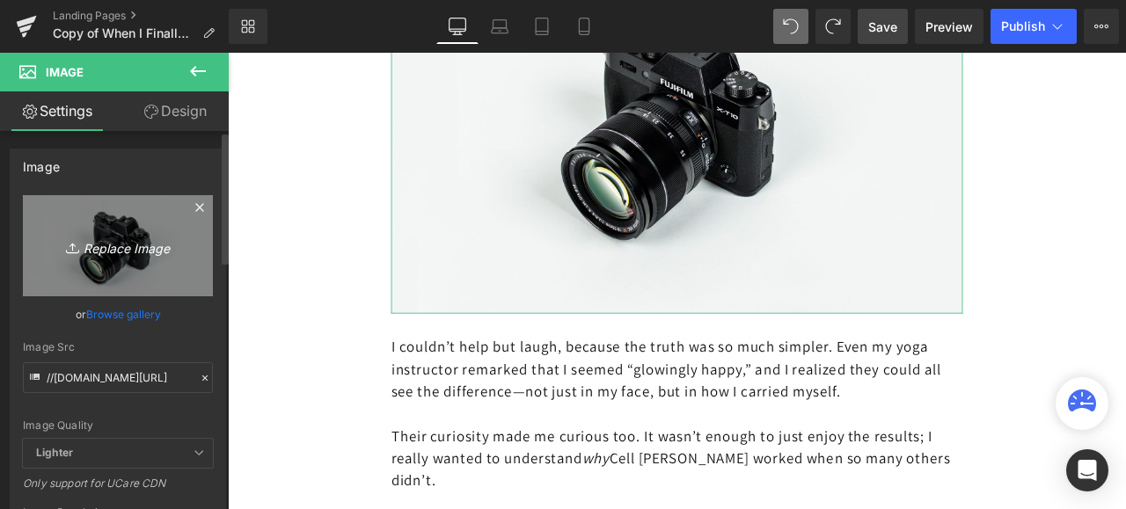
click at [124, 235] on icon "Replace Image" at bounding box center [118, 246] width 141 height 22
click at [116, 247] on icon "Replace Image" at bounding box center [118, 246] width 141 height 22
type input "C:\fakepath\istockphoto-1251509707-1024x1024.jpg"
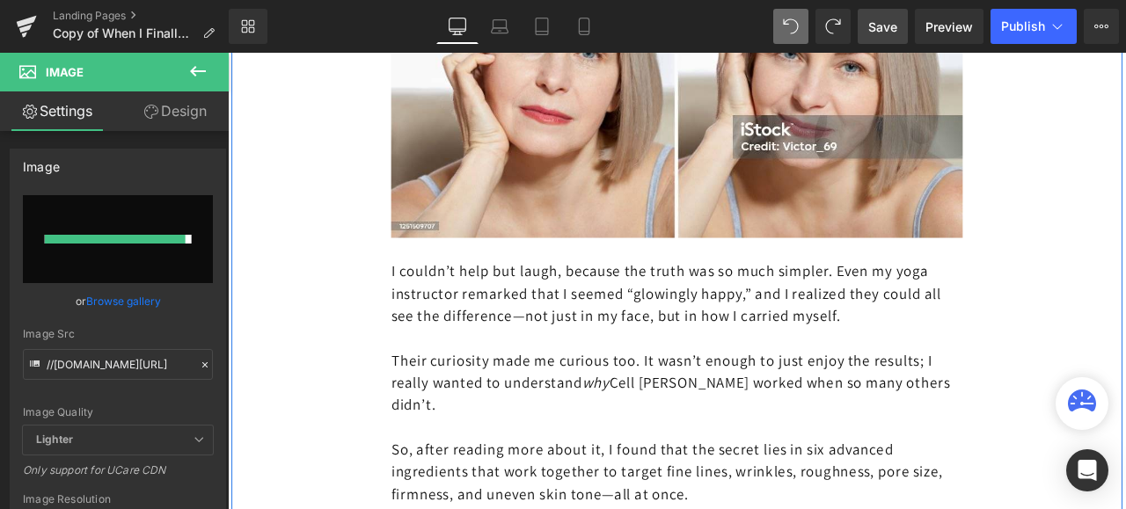
type input "[URL][DOMAIN_NAME]"
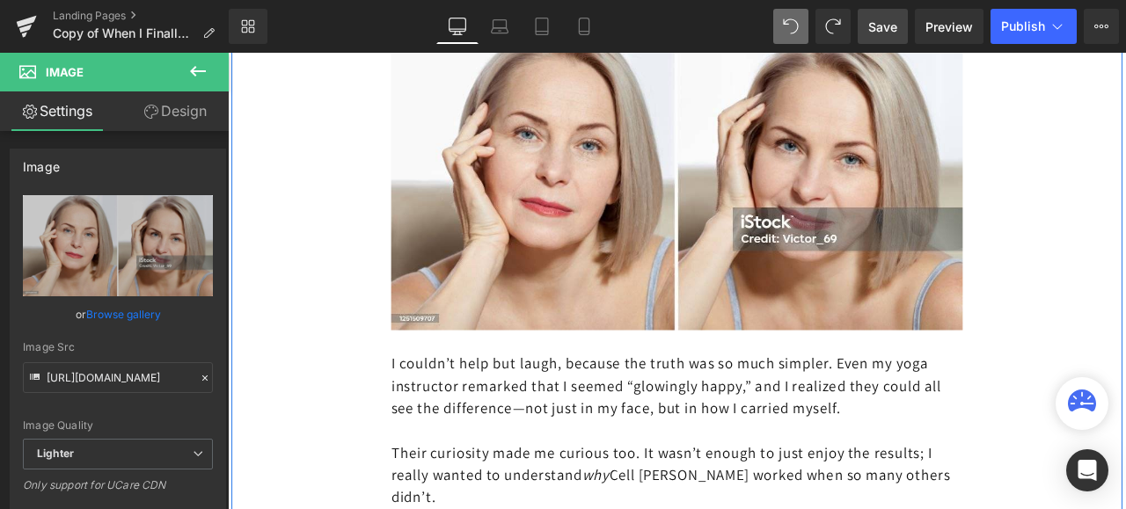
scroll to position [5387, 0]
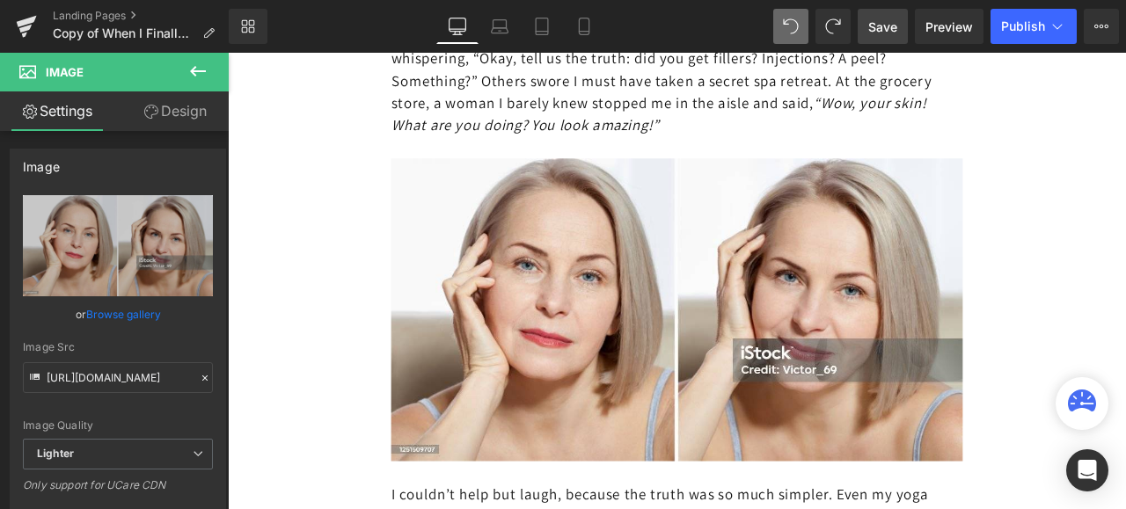
click at [872, 29] on span "Save" at bounding box center [882, 27] width 29 height 18
click at [881, 25] on span "Save" at bounding box center [882, 27] width 29 height 18
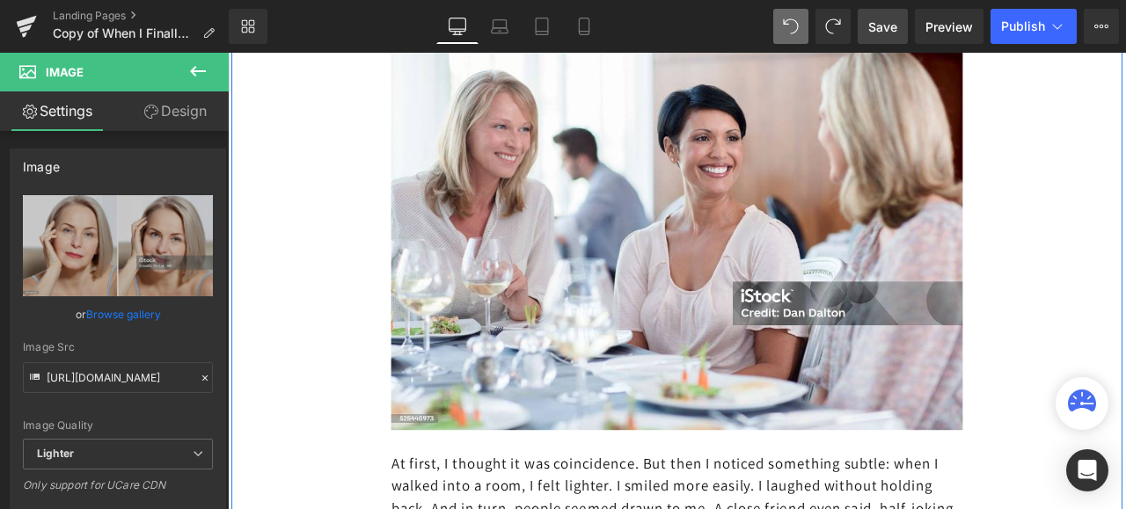
scroll to position [6795, 0]
